Goal: Transaction & Acquisition: Purchase product/service

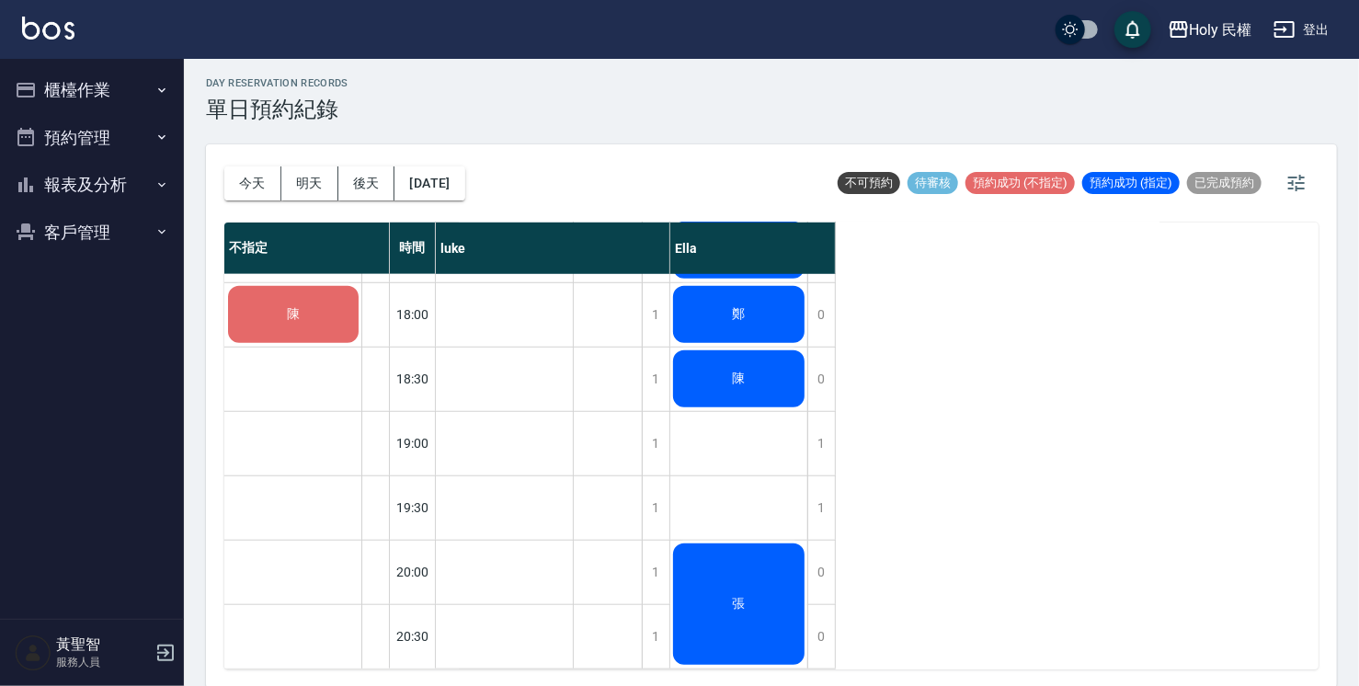
scroll to position [5, 0]
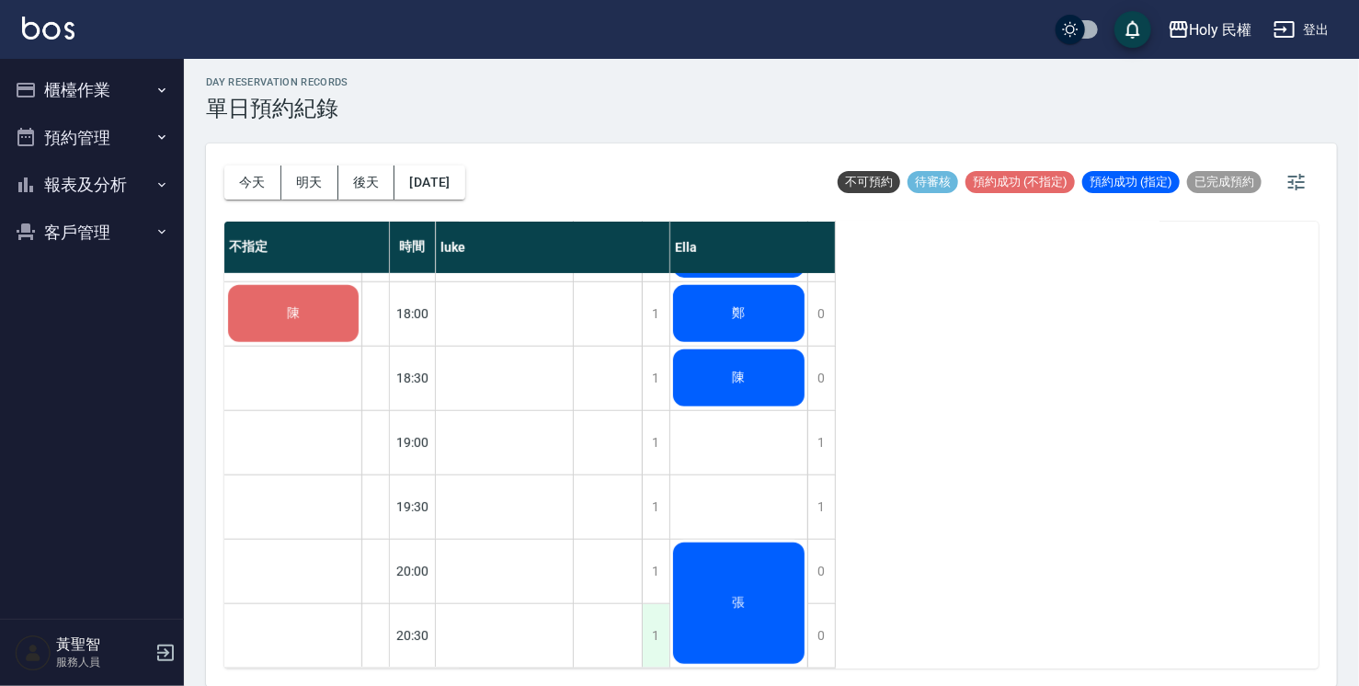
click at [665, 627] on div "1" at bounding box center [656, 635] width 28 height 63
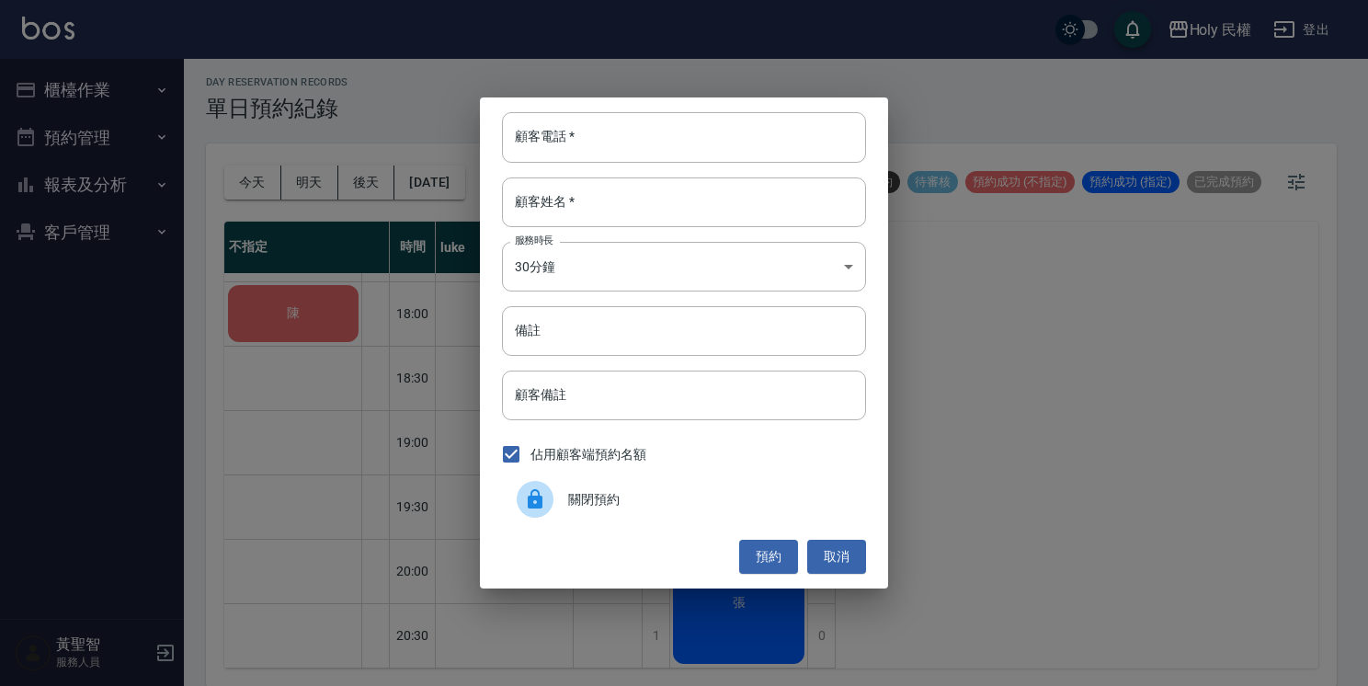
click at [562, 504] on div at bounding box center [542, 499] width 51 height 37
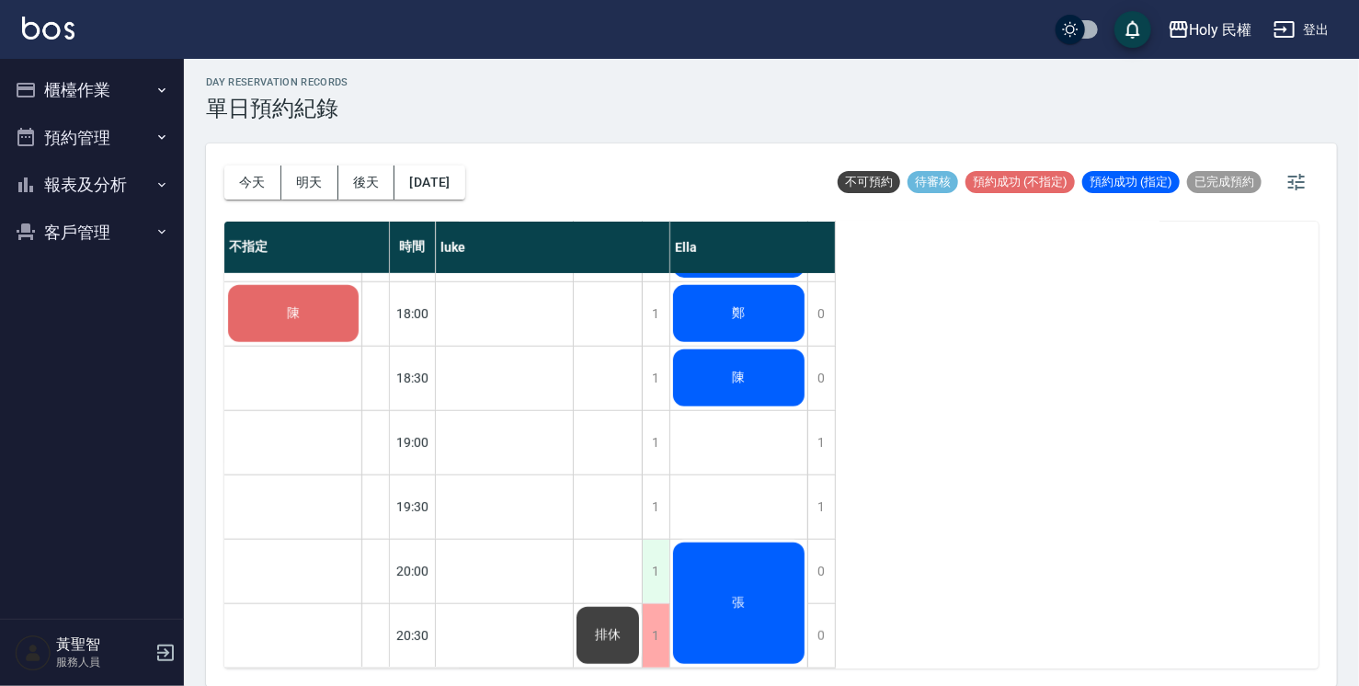
click at [654, 565] on div "1" at bounding box center [656, 571] width 28 height 63
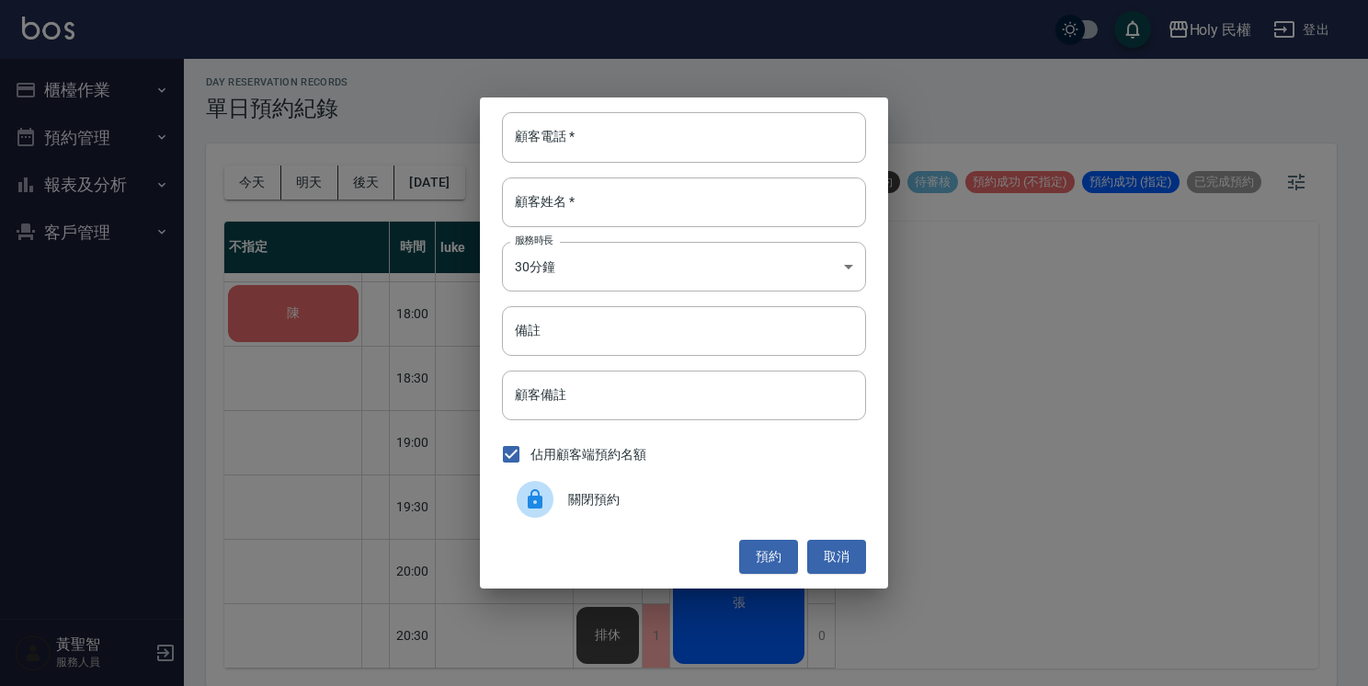
click at [633, 501] on span "關閉預約" at bounding box center [709, 499] width 283 height 19
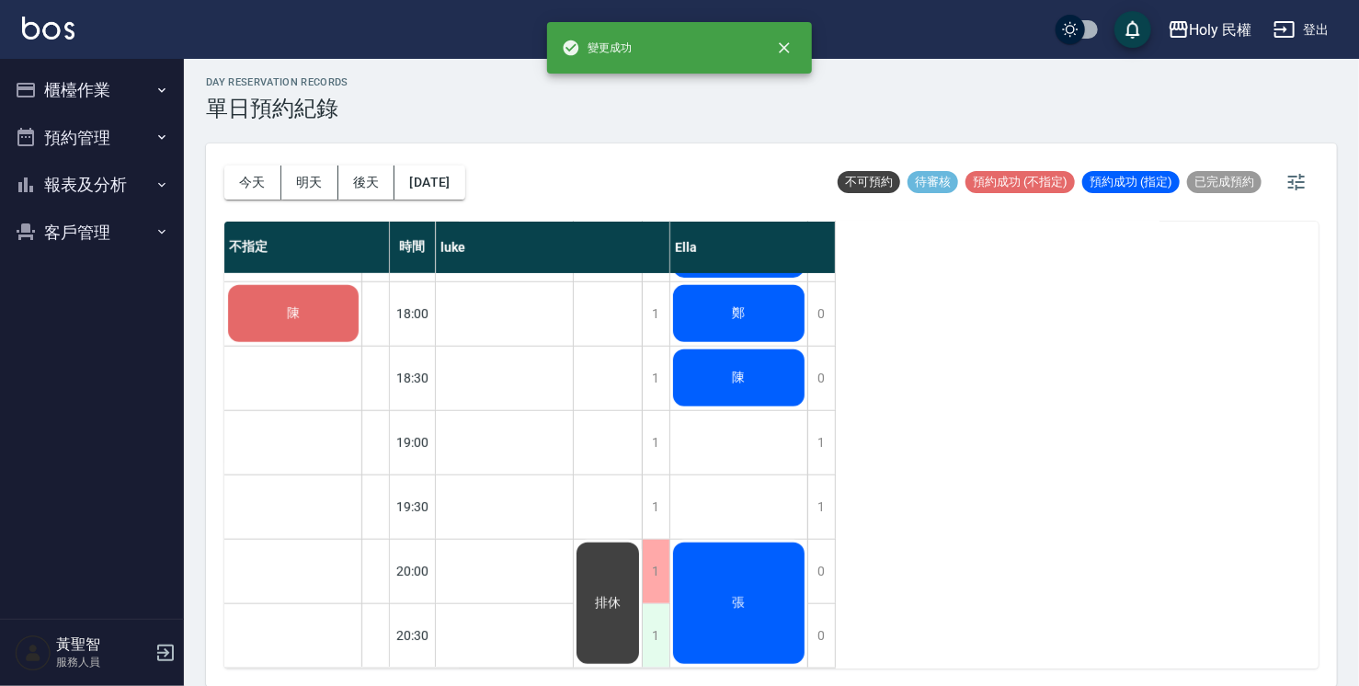
click at [647, 618] on div "1" at bounding box center [656, 635] width 28 height 63
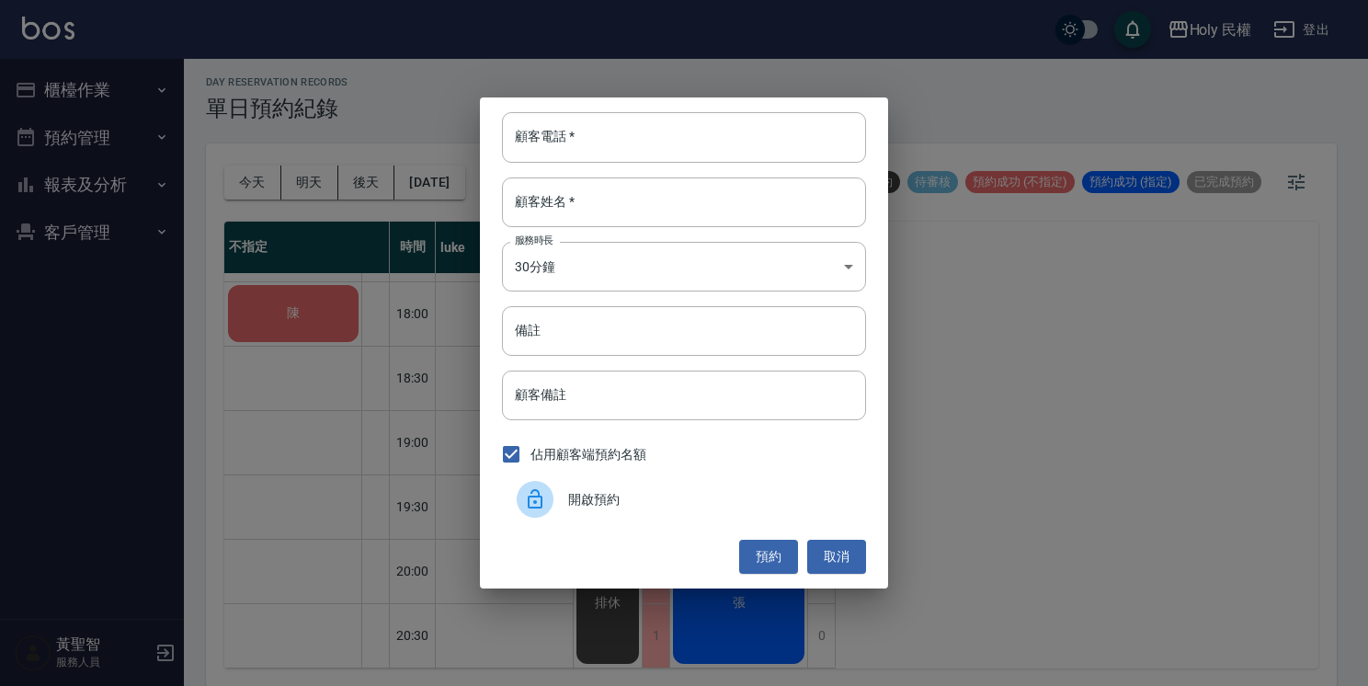
click at [914, 556] on div "顧客電話   * 顧客電話   * 顧客姓名   * 顧客姓名   * 服務時長 30分鐘 1 服務時長 備註 備註 顧客備註 顧客備註 佔用顧客端預約名額 …" at bounding box center [684, 343] width 1368 height 686
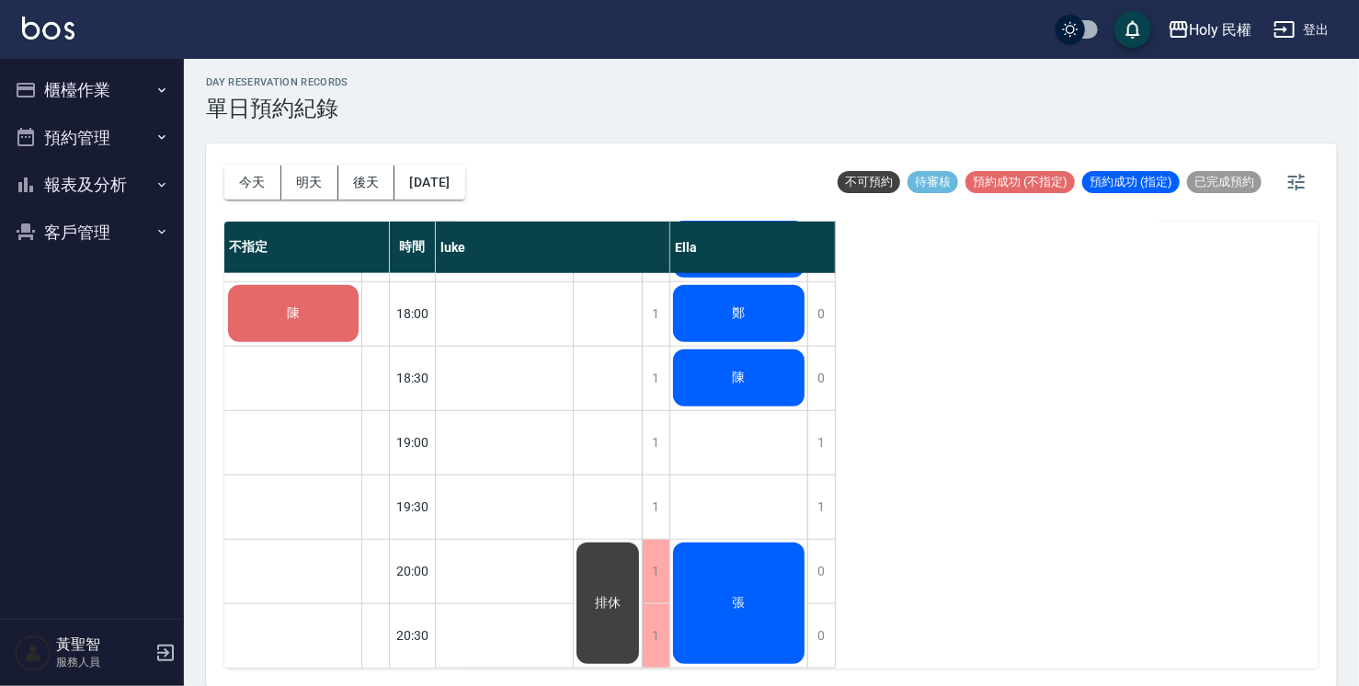
scroll to position [621, 0]
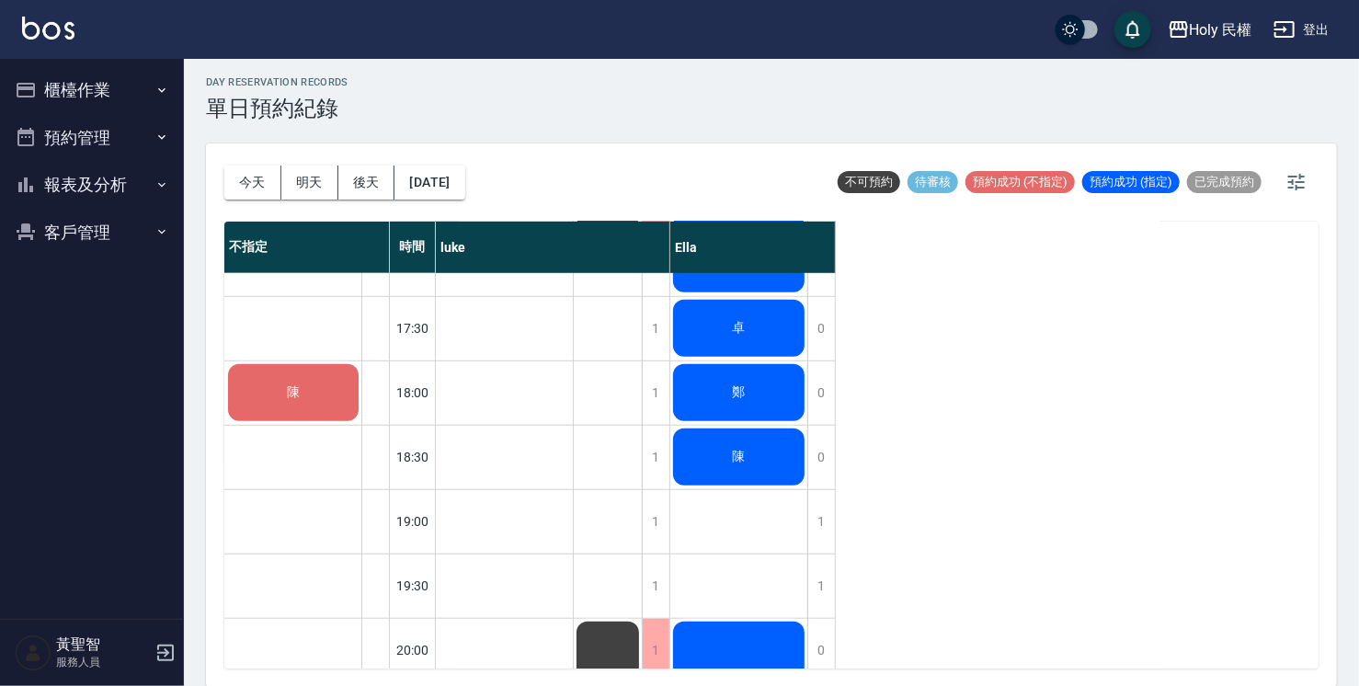
click at [341, 396] on div "陳" at bounding box center [293, 392] width 136 height 63
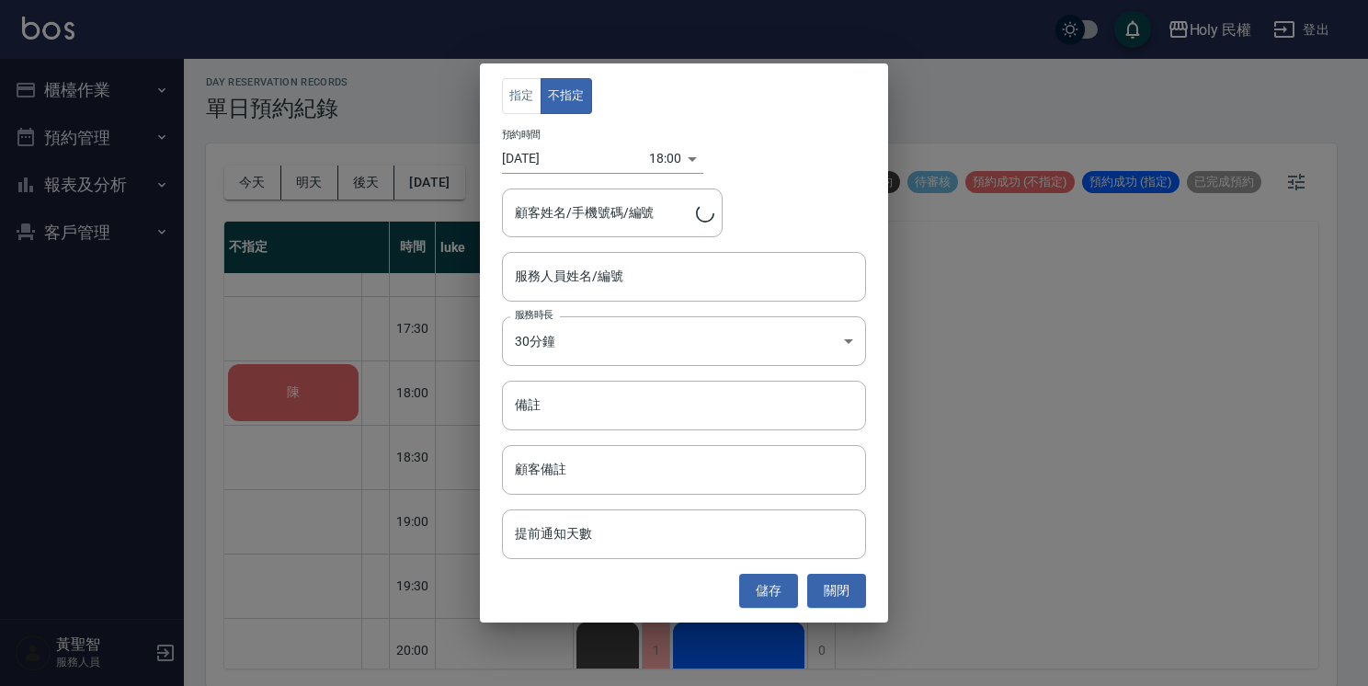
type input "陳/0972465831/"
click at [581, 289] on input "服務人員姓名/編號" at bounding box center [684, 276] width 348 height 32
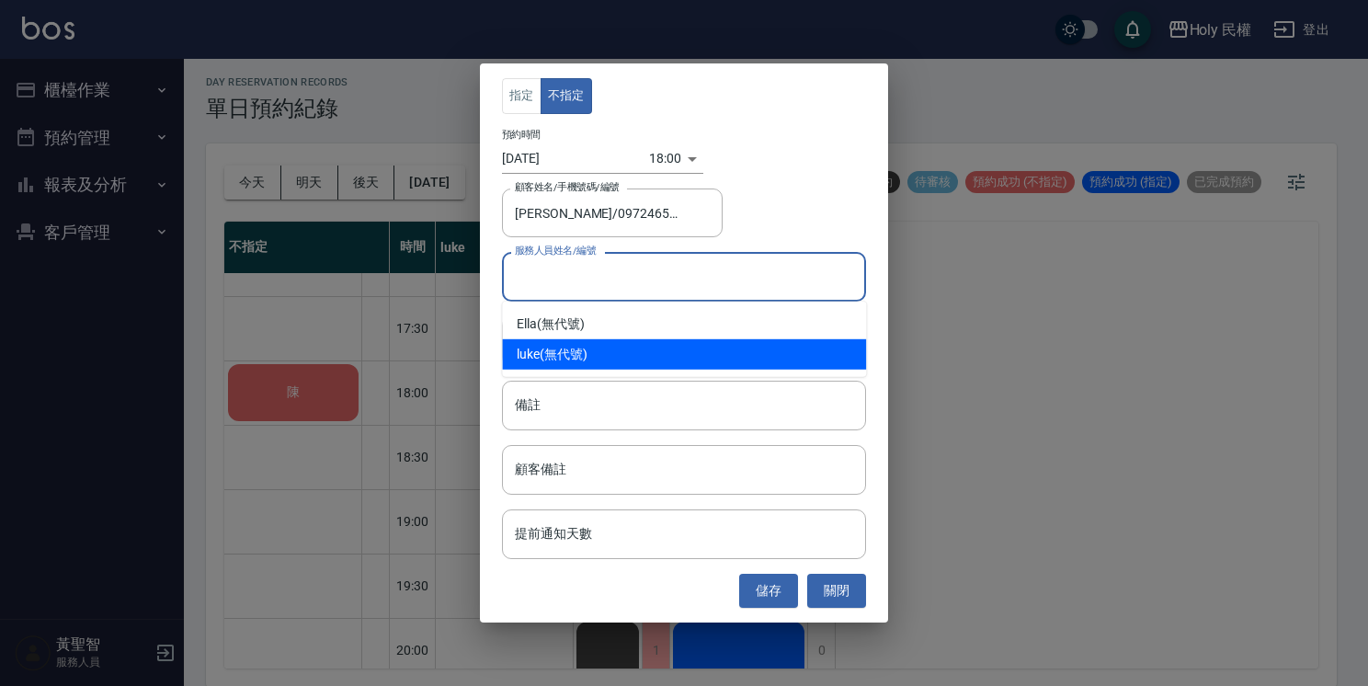
click at [563, 361] on div "luke (無代號)" at bounding box center [684, 354] width 364 height 30
type input "luke(無代號)"
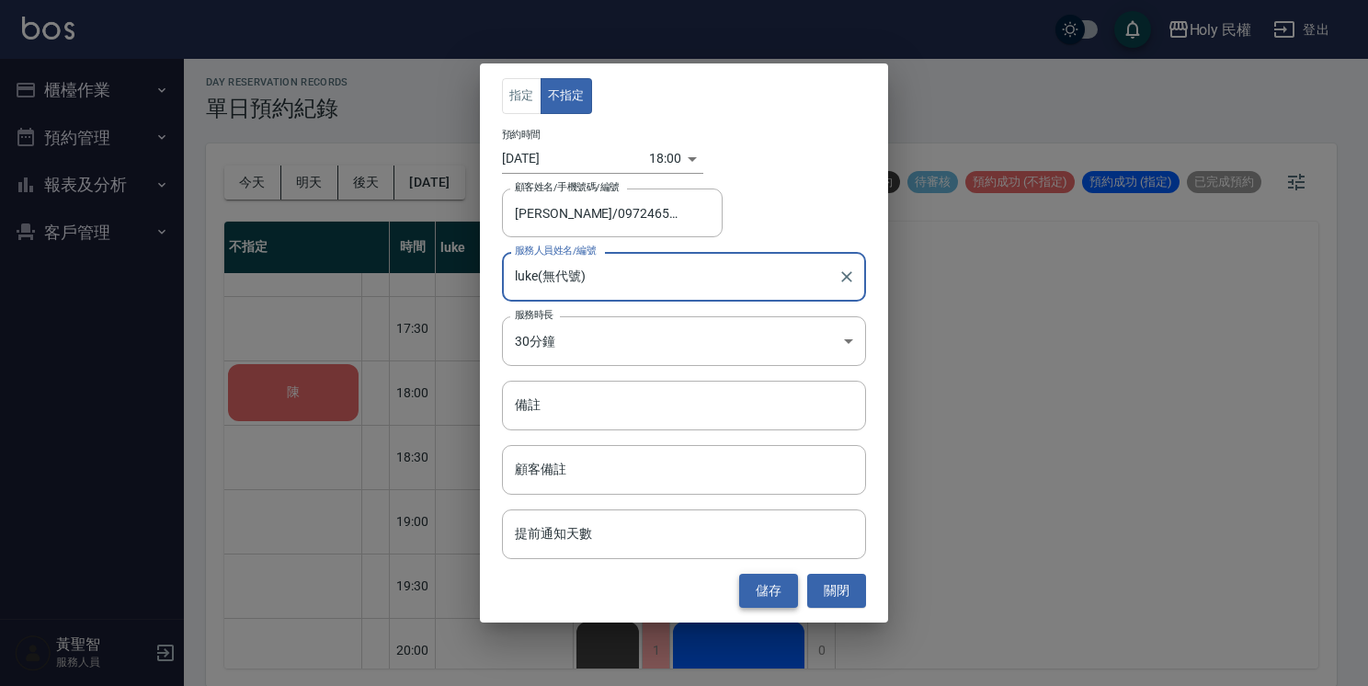
click at [787, 599] on button "儲存" at bounding box center [768, 591] width 59 height 34
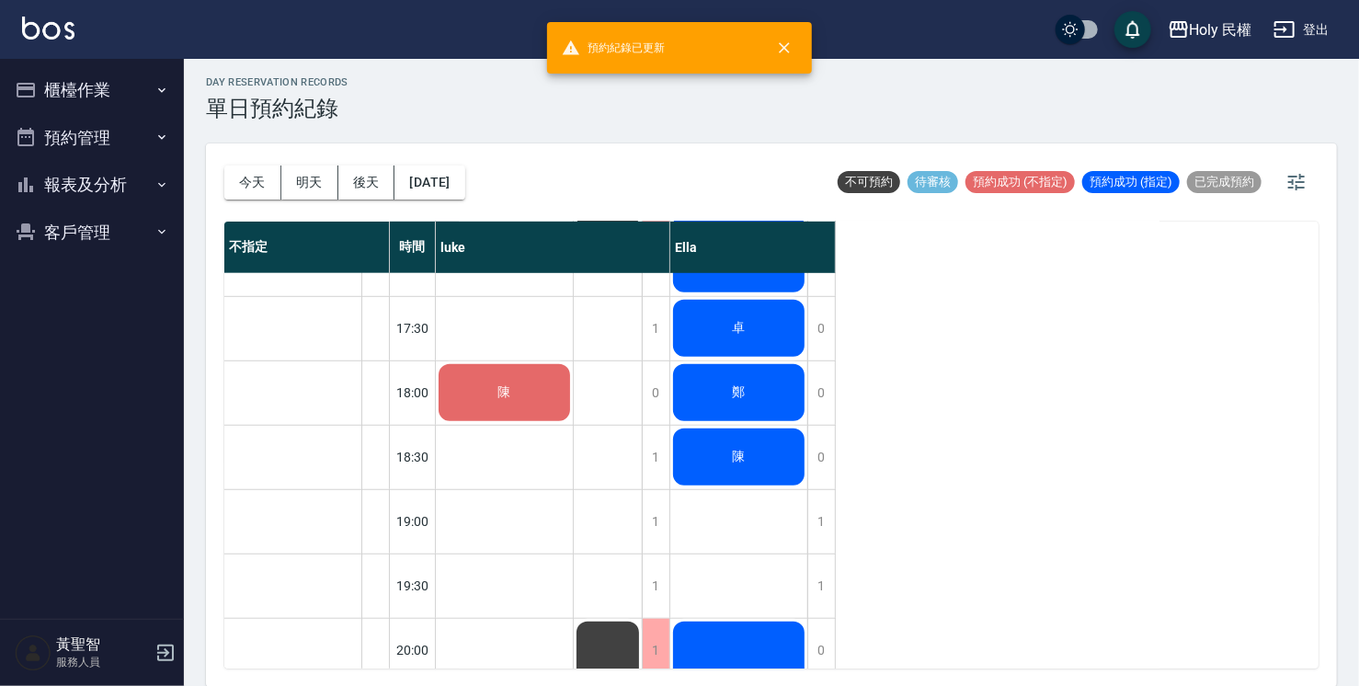
click at [485, 393] on div "陳" at bounding box center [504, 392] width 137 height 63
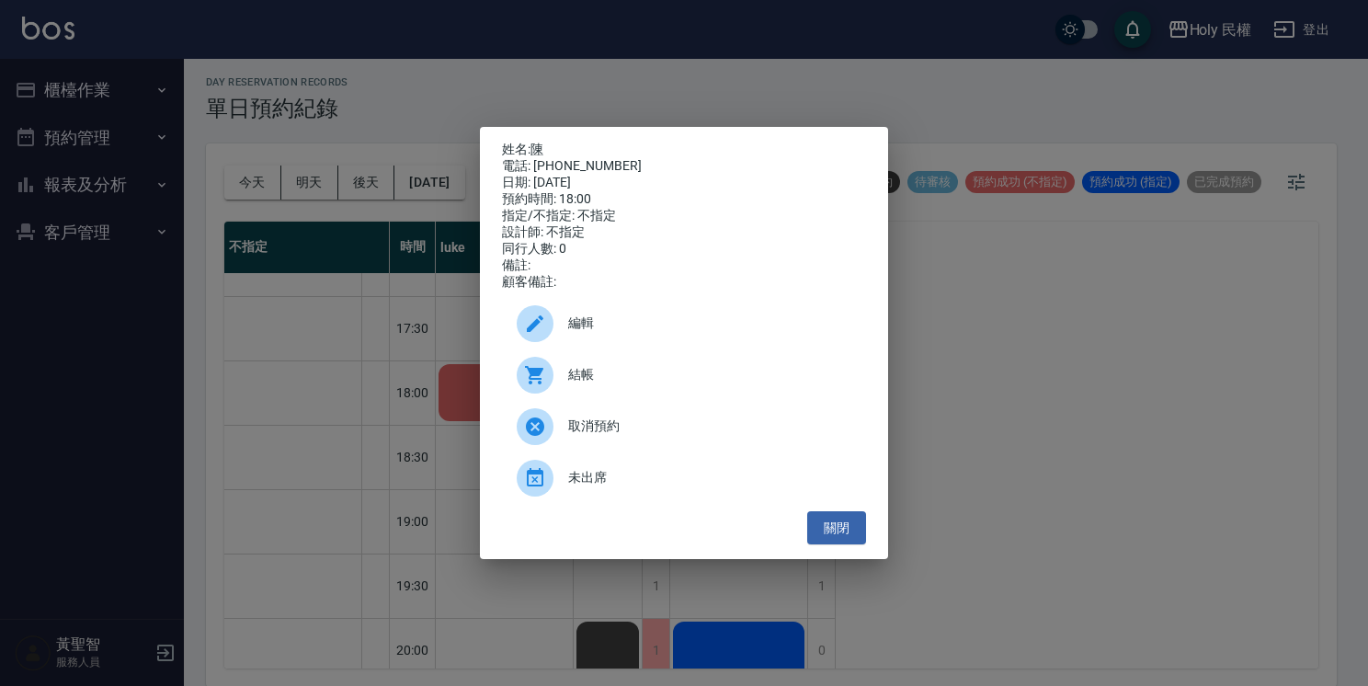
click at [1121, 373] on div "姓名: 陳 電話: 0972465831 日期: 2025/09/06 預約時間: 18:00 指定/不指定: 不指定 設計師: 不指定 同行人數: 0 備註…" at bounding box center [684, 343] width 1368 height 686
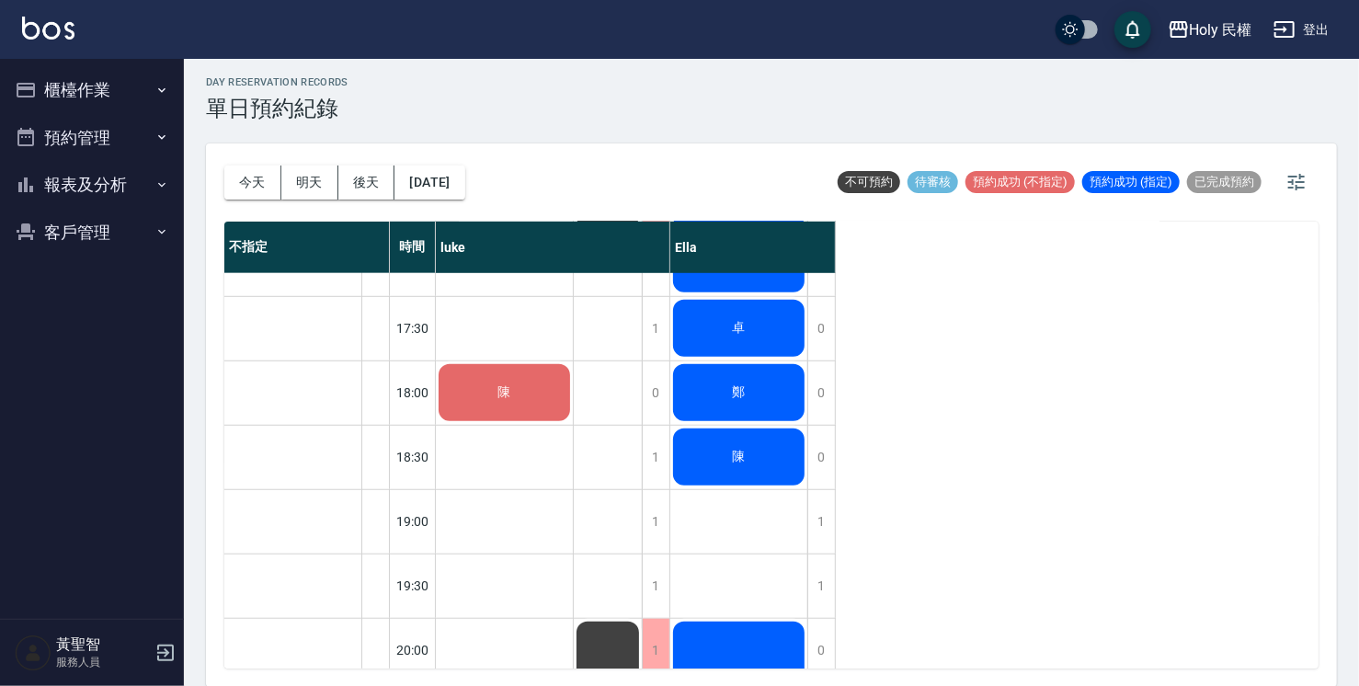
click at [453, 381] on div "陳" at bounding box center [504, 392] width 137 height 63
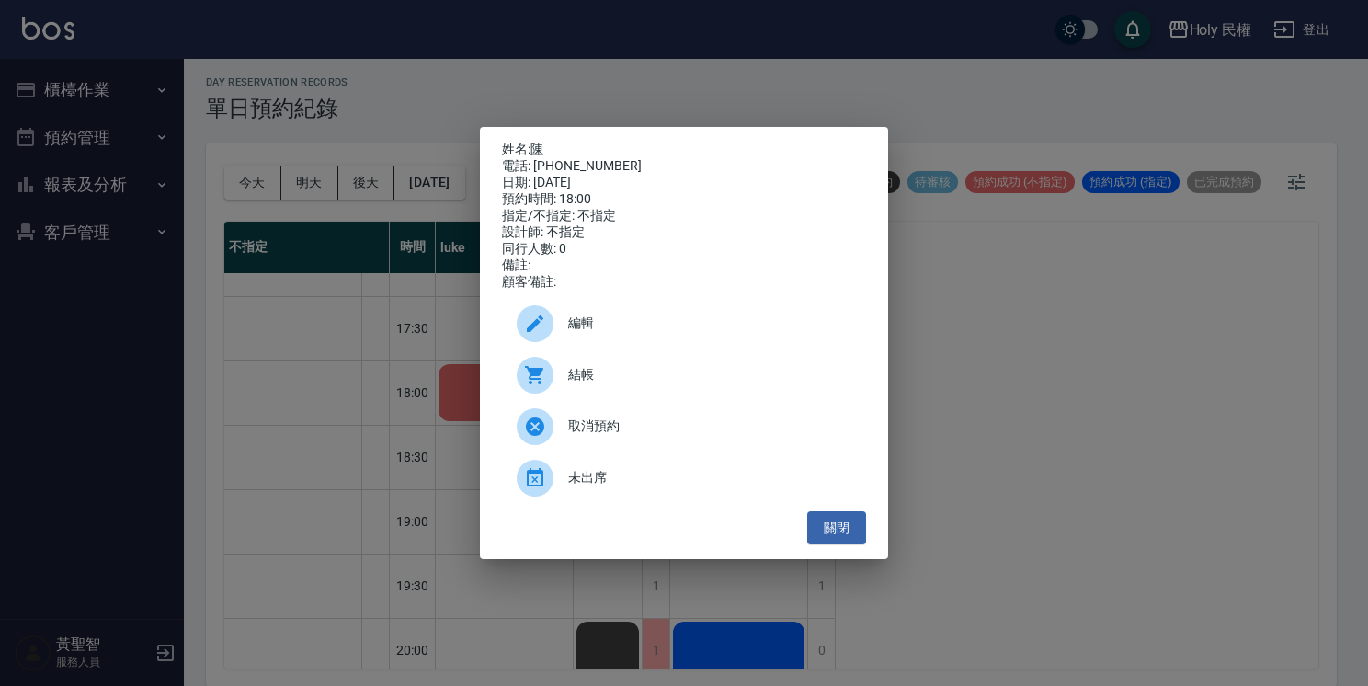
click at [594, 384] on span "結帳" at bounding box center [709, 374] width 283 height 19
click at [831, 530] on button "關閉" at bounding box center [836, 528] width 59 height 34
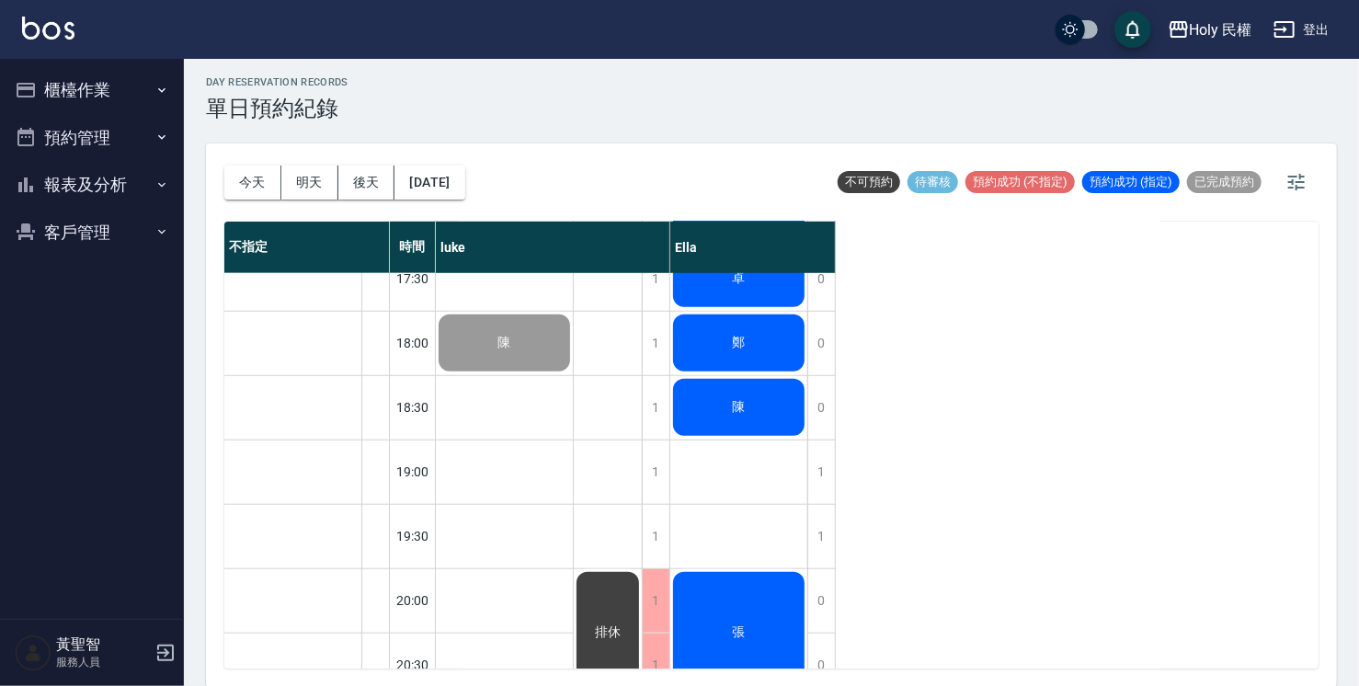
scroll to position [713, 0]
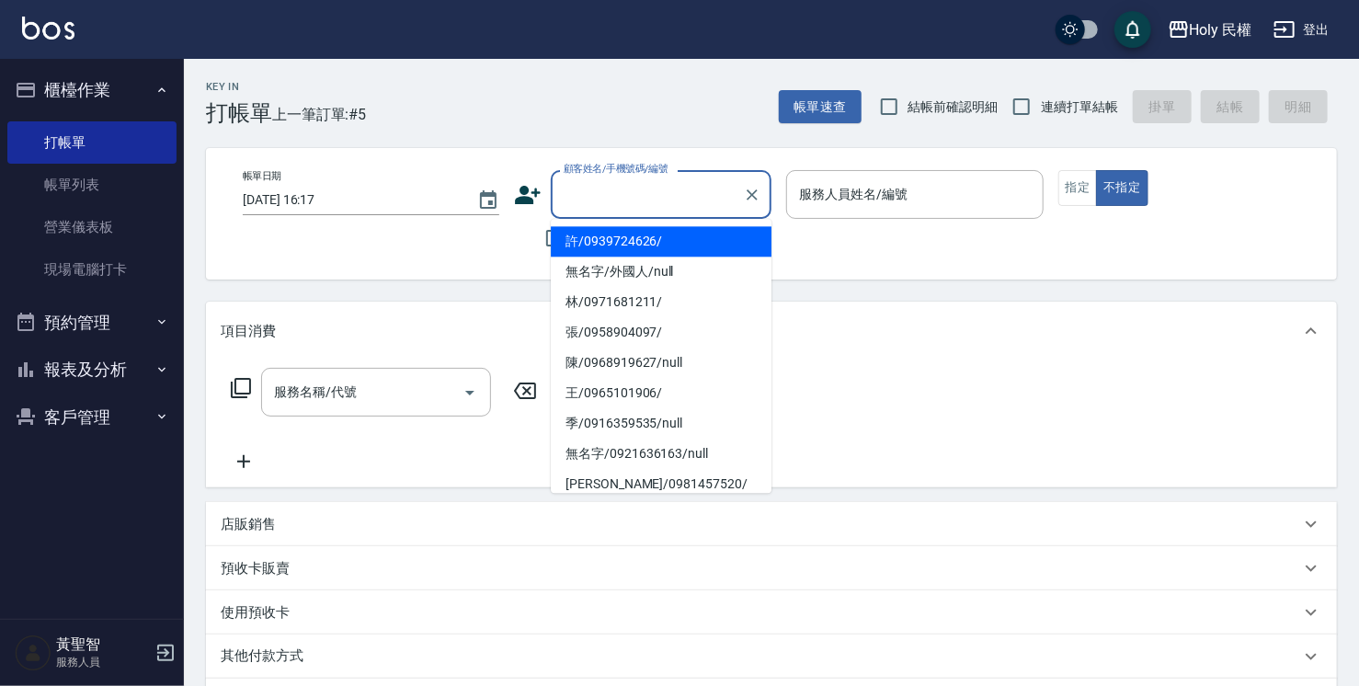
click at [662, 196] on input "顧客姓名/手機號碼/編號" at bounding box center [647, 194] width 177 height 32
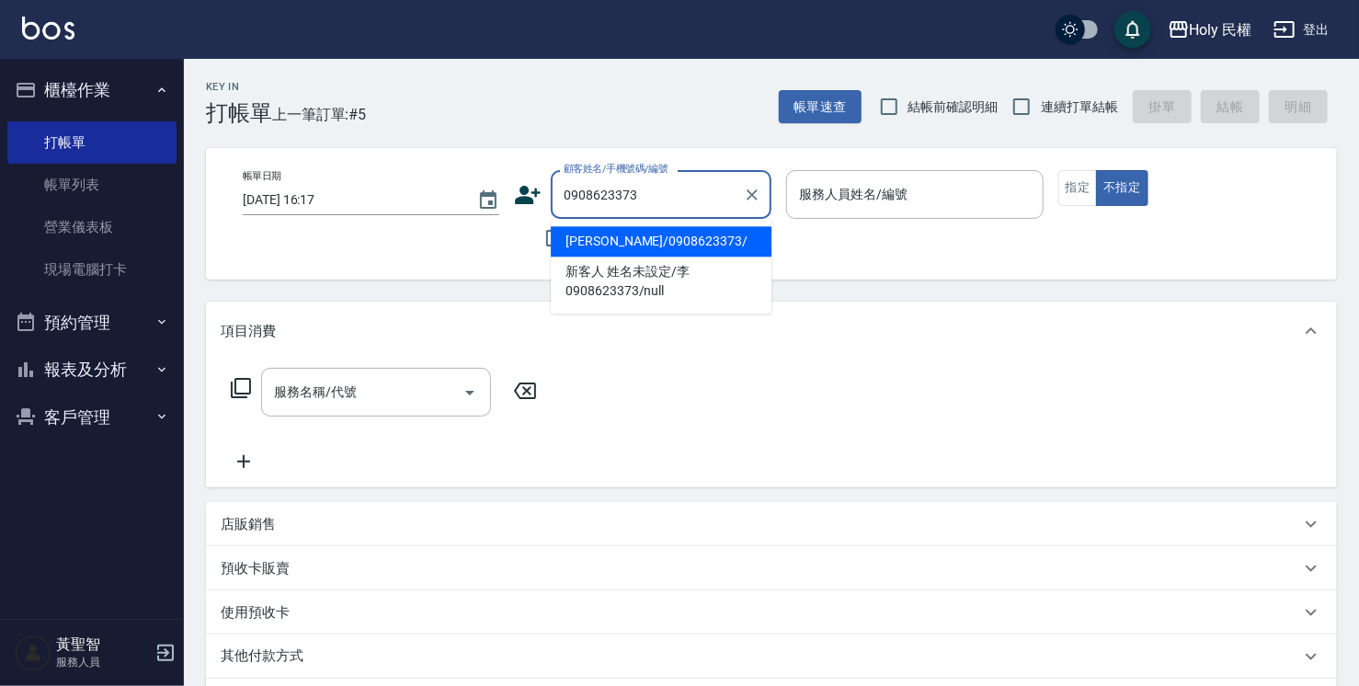
click at [672, 236] on li "[PERSON_NAME]/0908623373/" at bounding box center [661, 241] width 221 height 30
type input "[PERSON_NAME]/0908623373/"
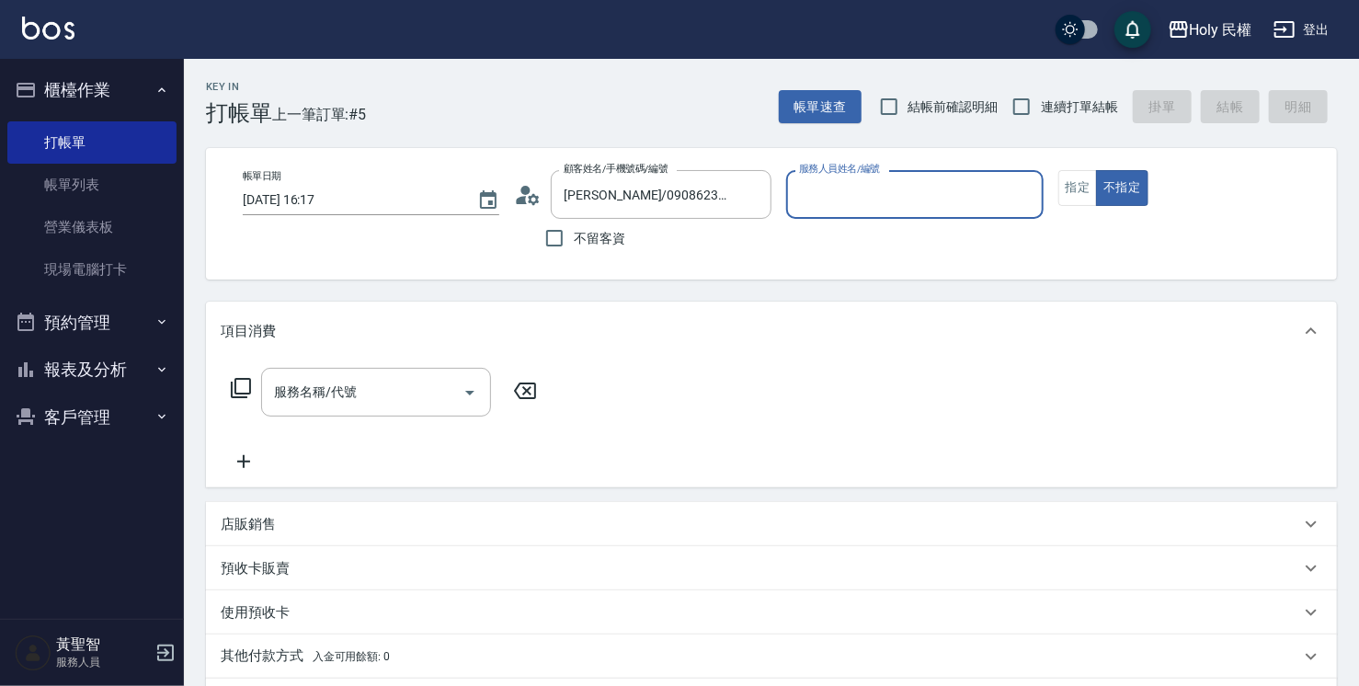
click at [888, 204] on input "服務人員姓名/編號" at bounding box center [914, 194] width 240 height 32
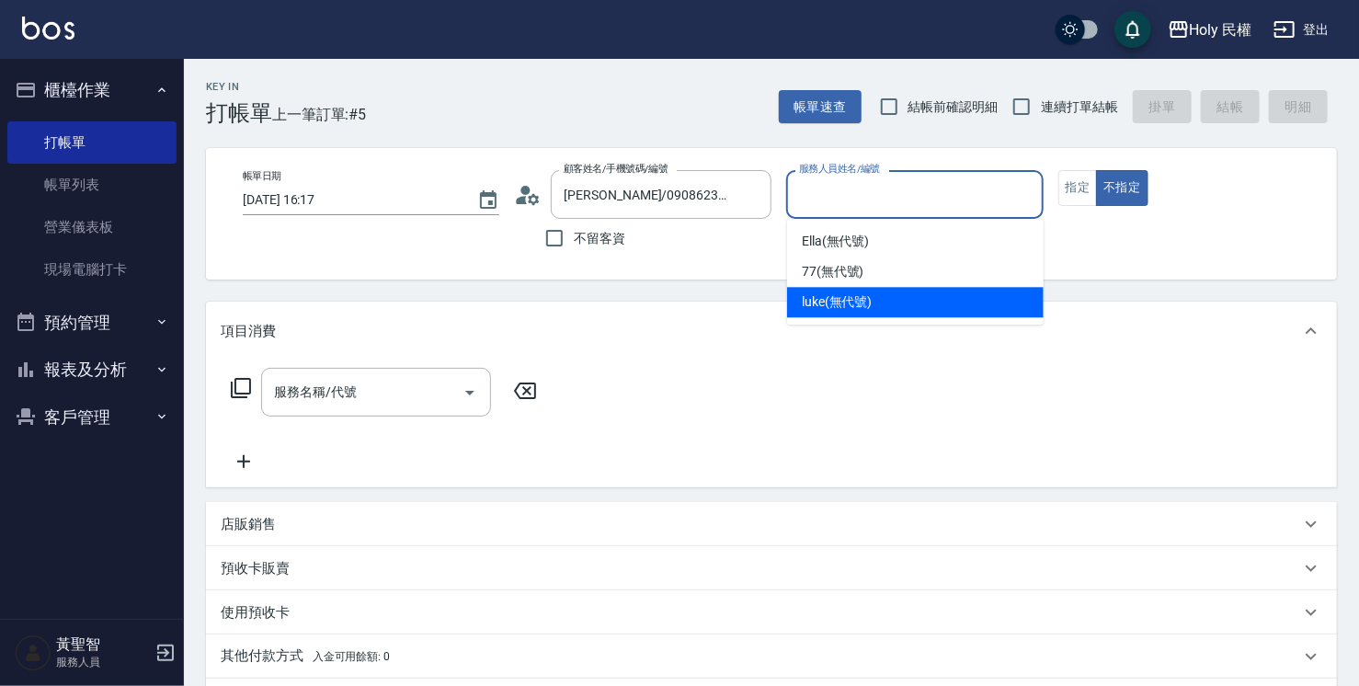
click at [866, 304] on span "luke (無代號)" at bounding box center [837, 301] width 71 height 19
type input "luke(無代號)"
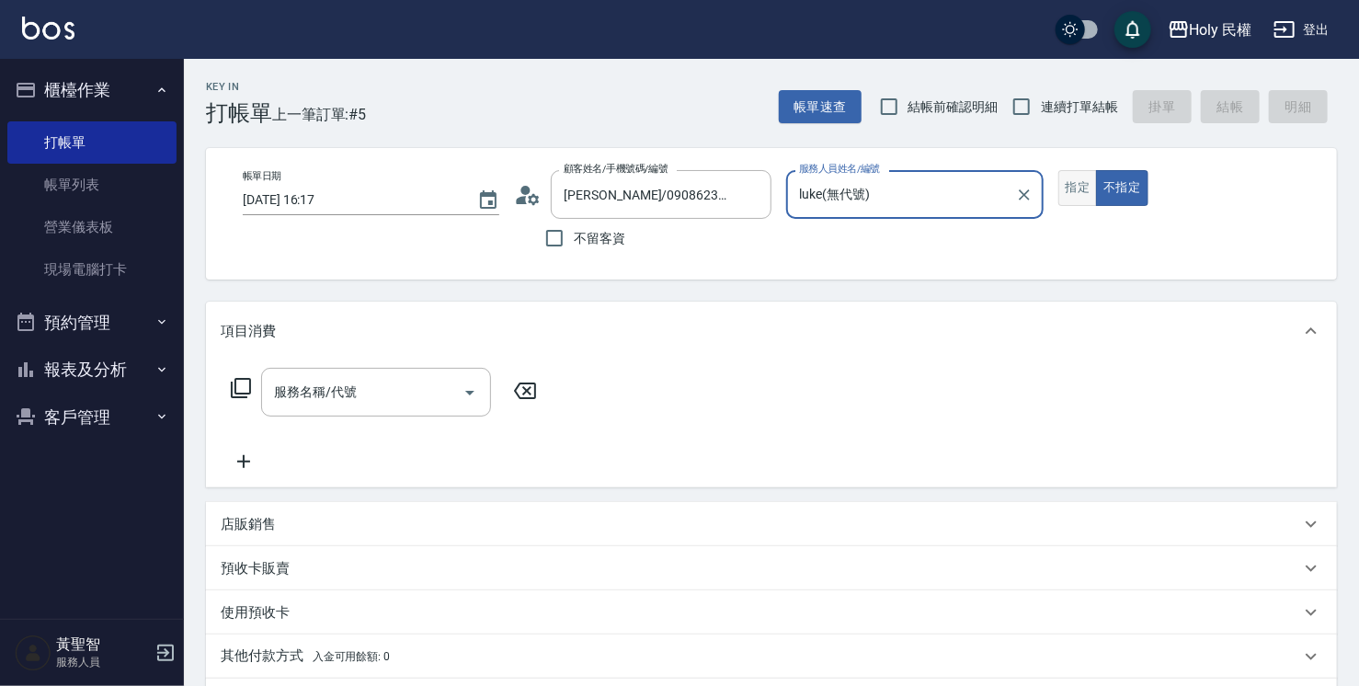
click at [1083, 183] on button "指定" at bounding box center [1078, 188] width 40 height 36
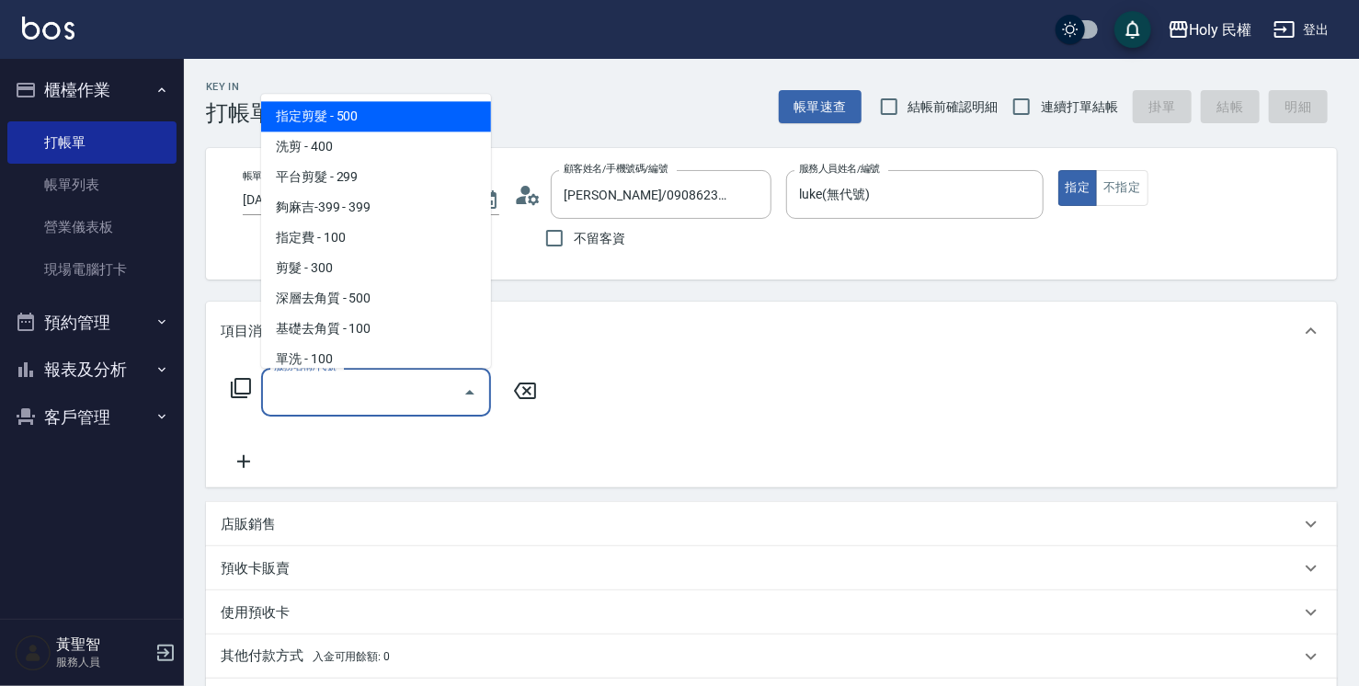
click at [408, 404] on input "服務名稱/代號" at bounding box center [362, 392] width 186 height 32
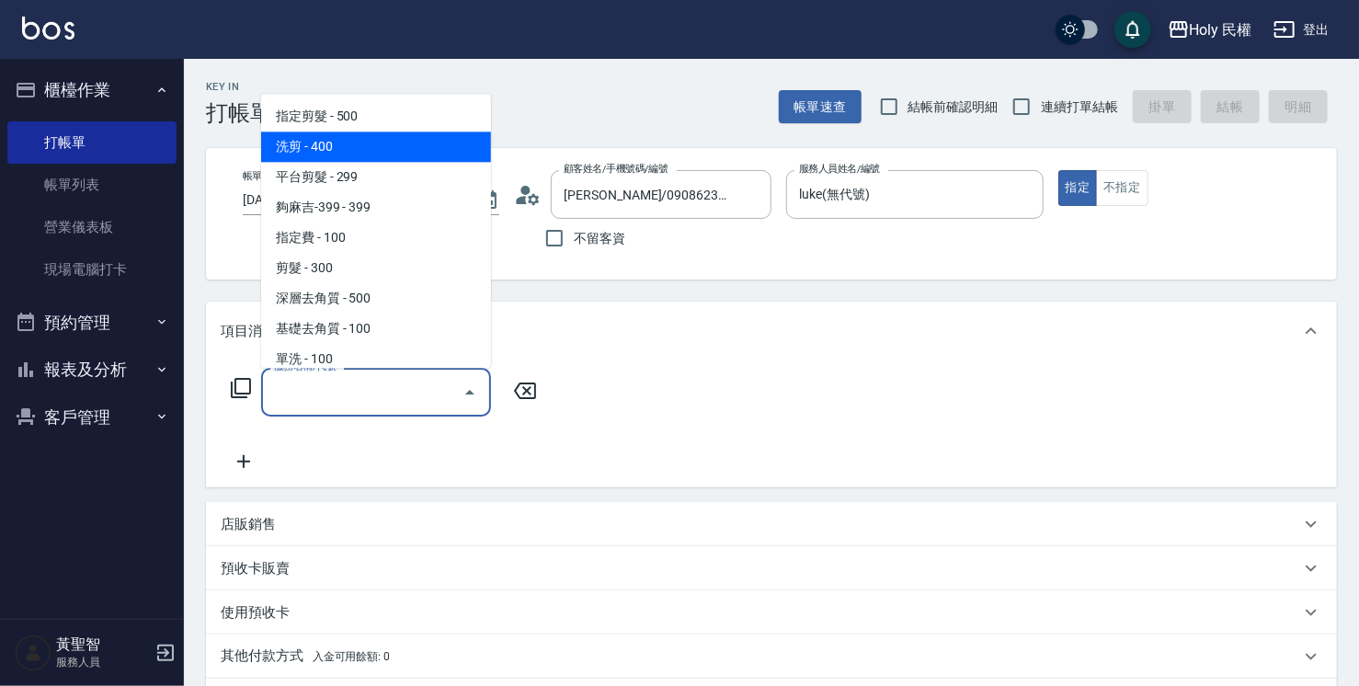
click at [362, 144] on span "洗剪 - 400" at bounding box center [376, 146] width 230 height 30
type input "洗剪(3)"
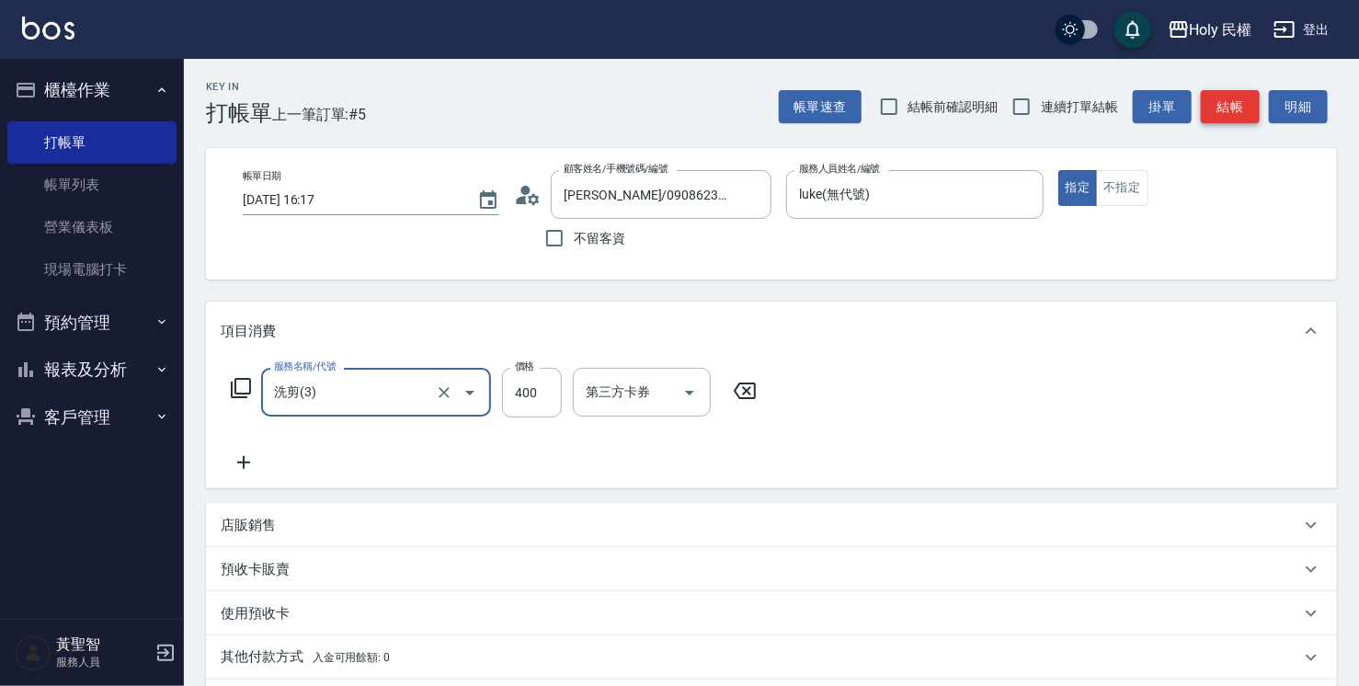
click at [1226, 108] on button "結帳" at bounding box center [1230, 107] width 59 height 34
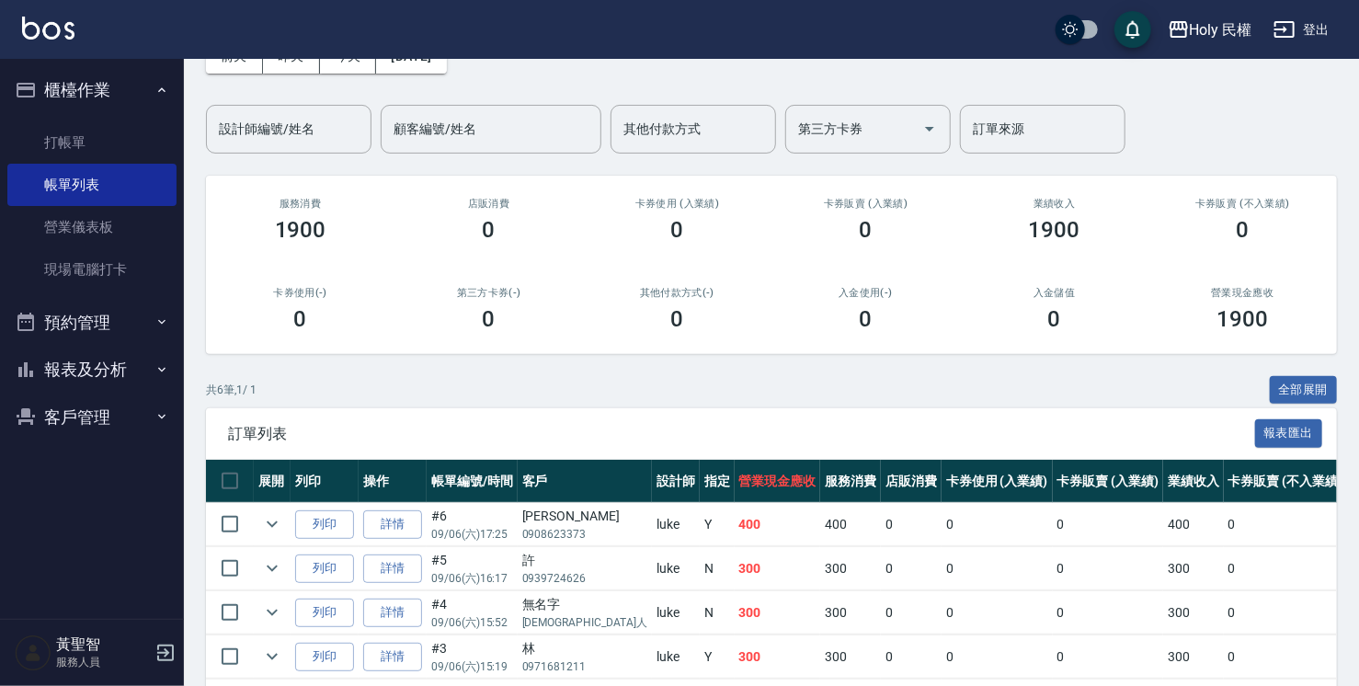
scroll to position [273, 0]
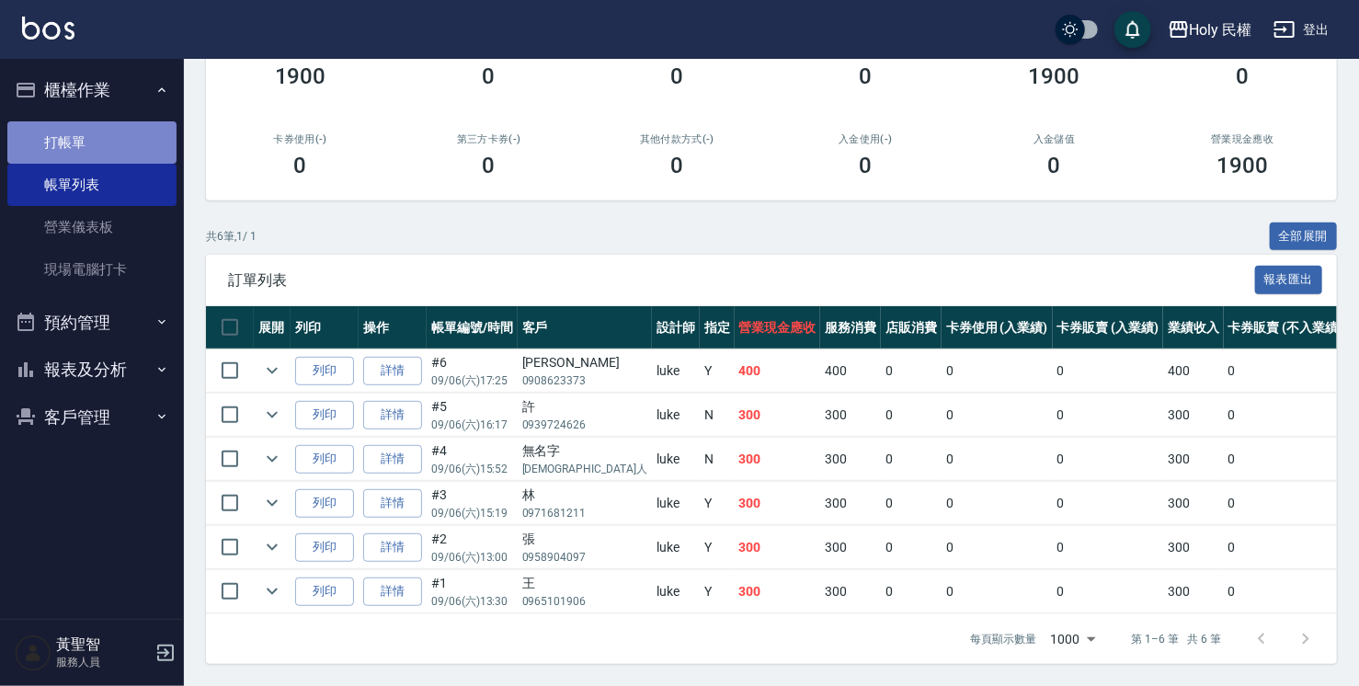
click at [99, 128] on link "打帳單" at bounding box center [91, 142] width 169 height 42
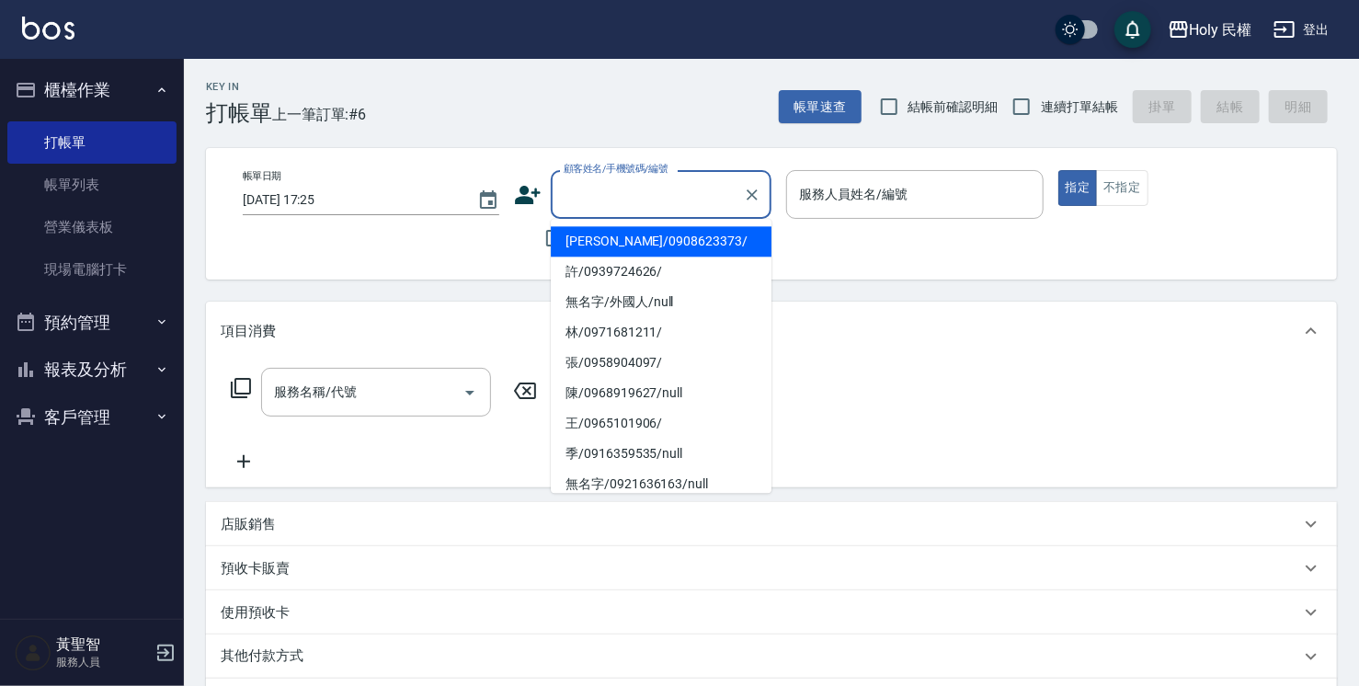
click at [651, 192] on input "顧客姓名/手機號碼/編號" at bounding box center [647, 194] width 177 height 32
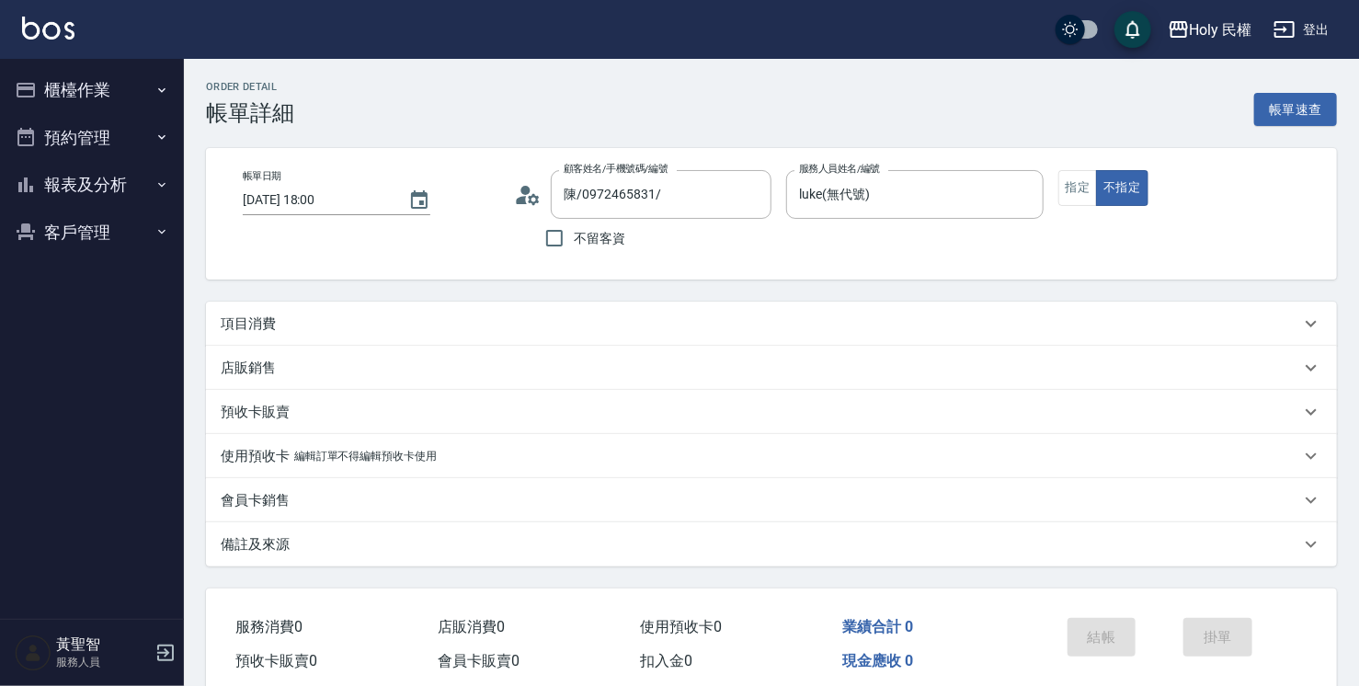
click at [359, 322] on div "項目消費" at bounding box center [760, 323] width 1079 height 19
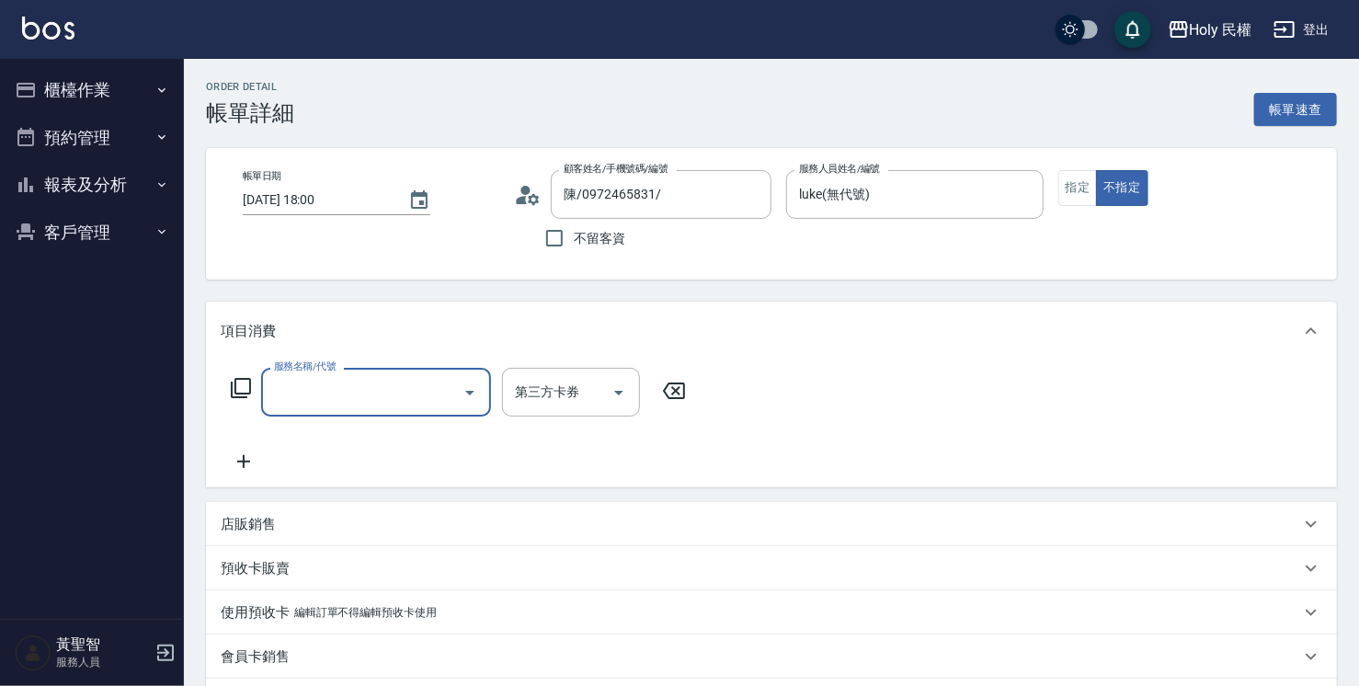
click at [378, 401] on input "服務名稱/代號" at bounding box center [362, 392] width 186 height 32
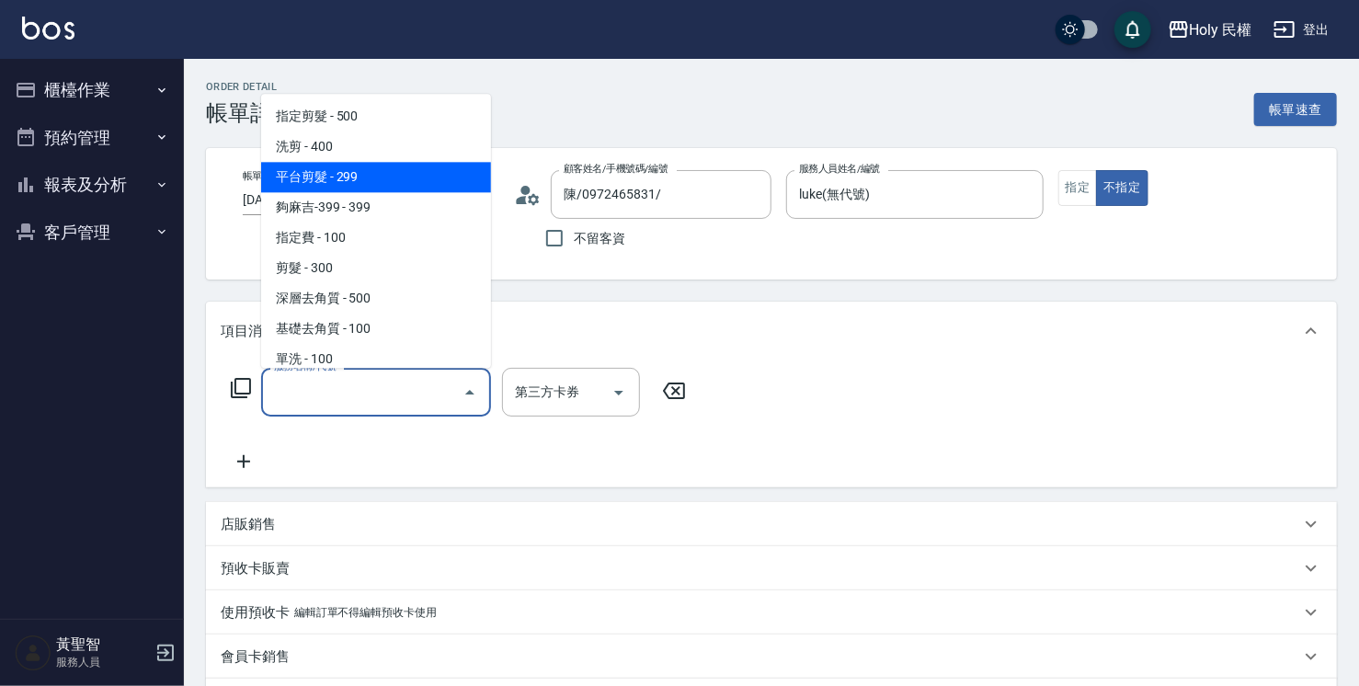
click at [349, 176] on span "平台剪髮 - 299" at bounding box center [376, 177] width 230 height 30
type input "平台剪髮(4)"
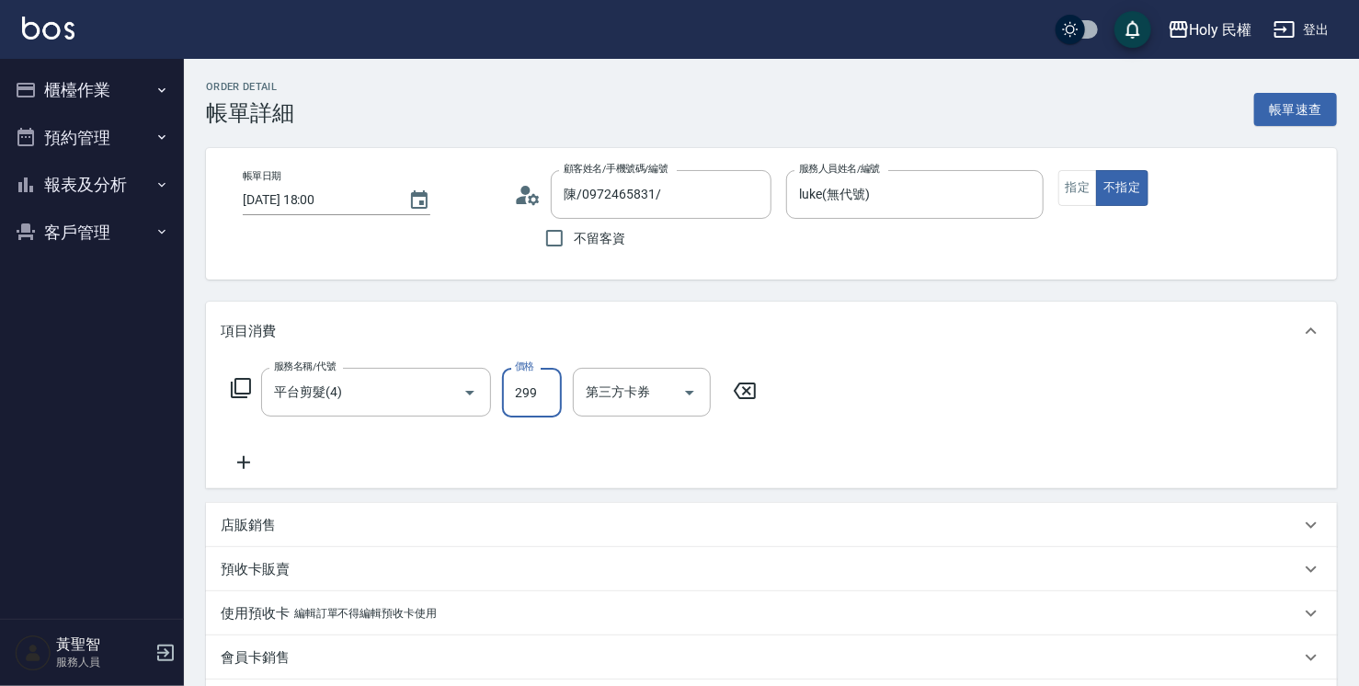
click at [547, 392] on input "299" at bounding box center [532, 393] width 60 height 50
type input "349"
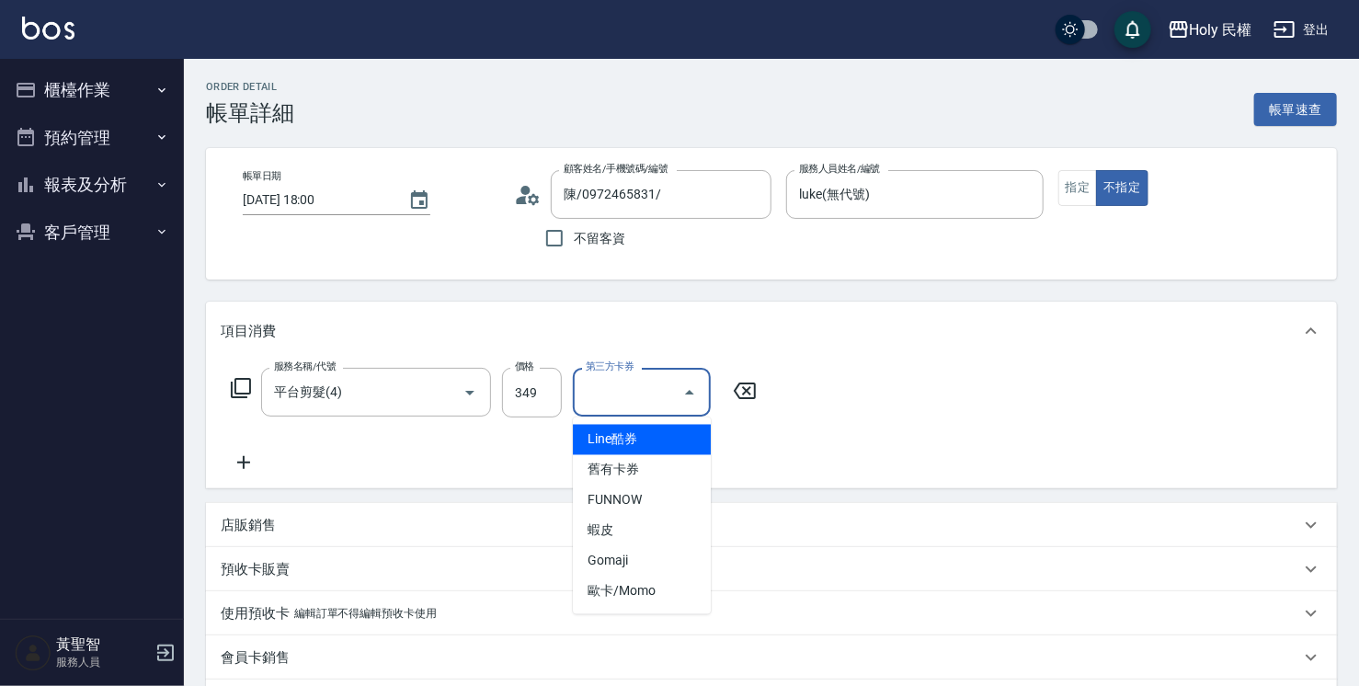
click at [667, 387] on input "第三方卡券" at bounding box center [628, 392] width 94 height 32
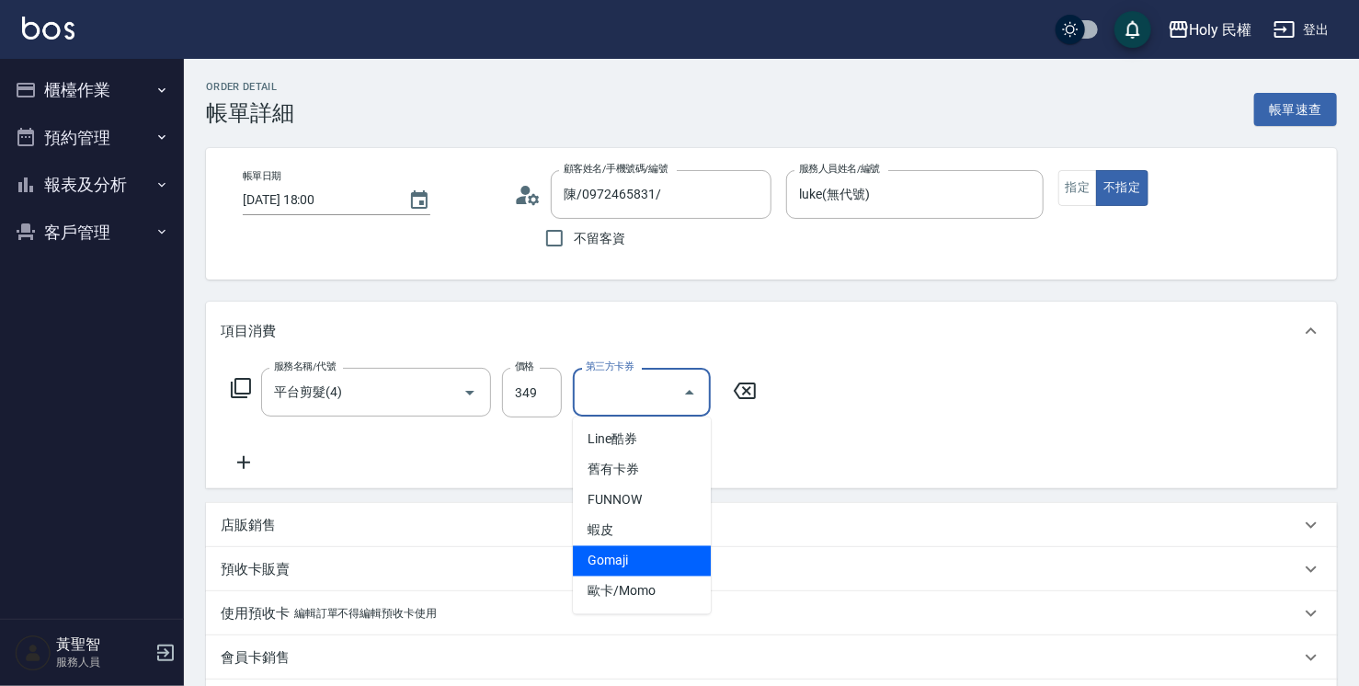
click at [636, 567] on span "Gomaji" at bounding box center [642, 561] width 138 height 30
type input "Gomaji"
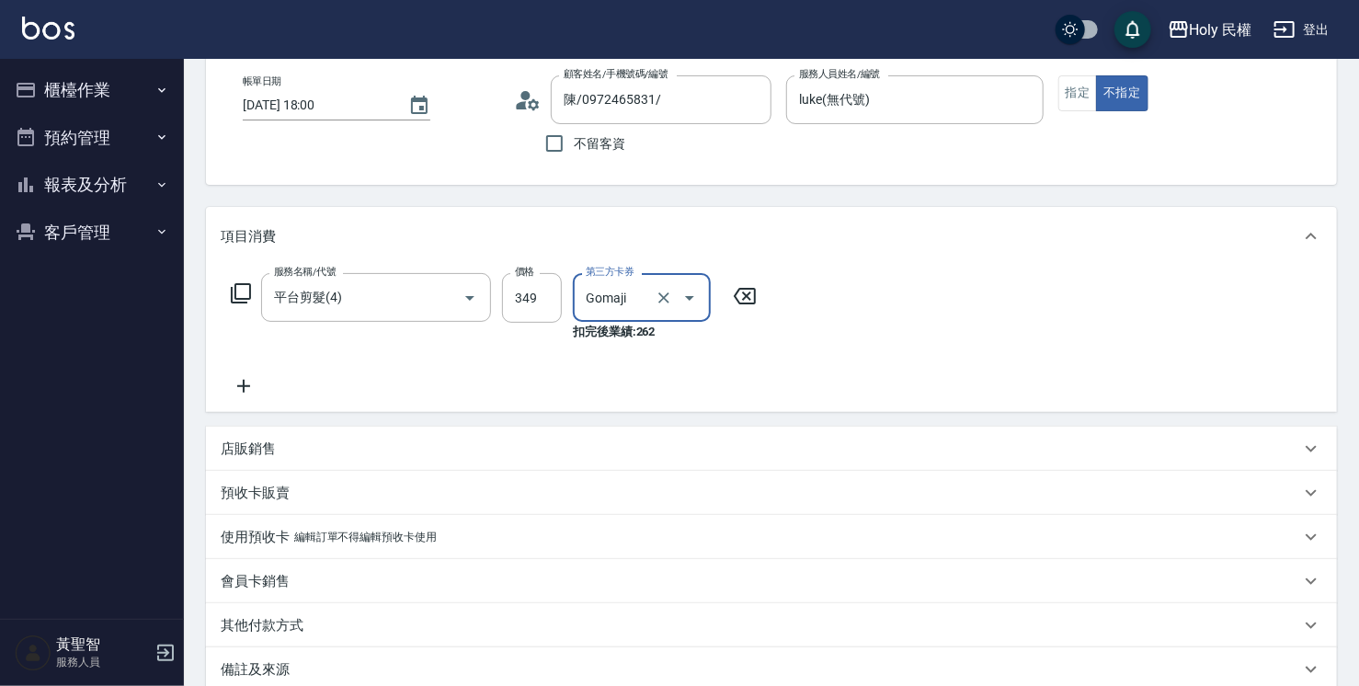
scroll to position [276, 0]
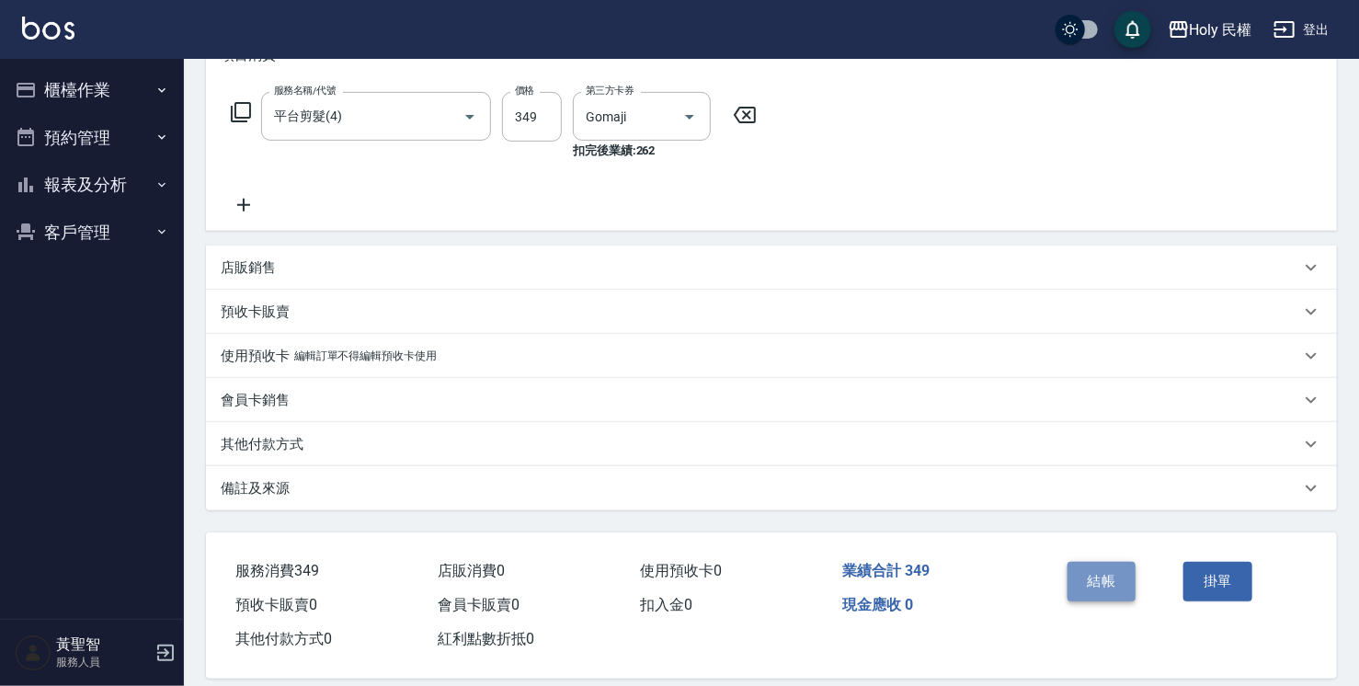
click at [1100, 587] on button "結帳" at bounding box center [1101, 581] width 69 height 39
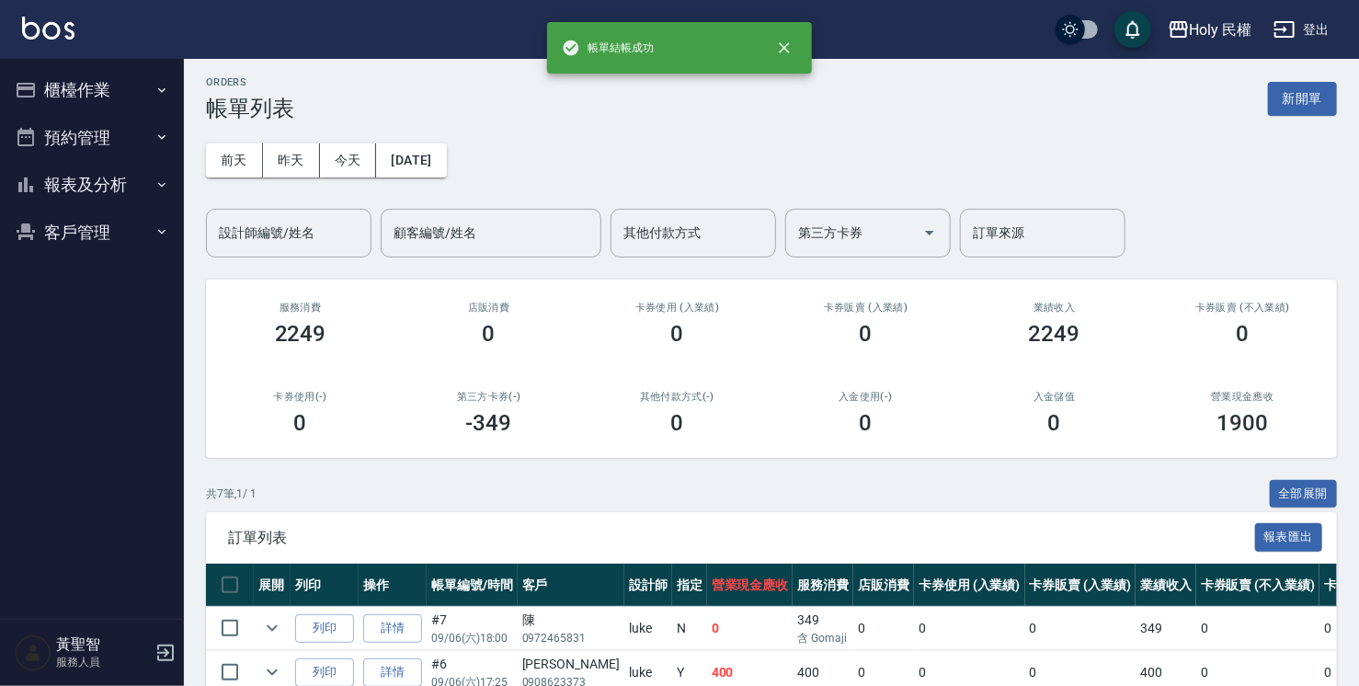
scroll to position [184, 0]
